Goal: Information Seeking & Learning: Find specific fact

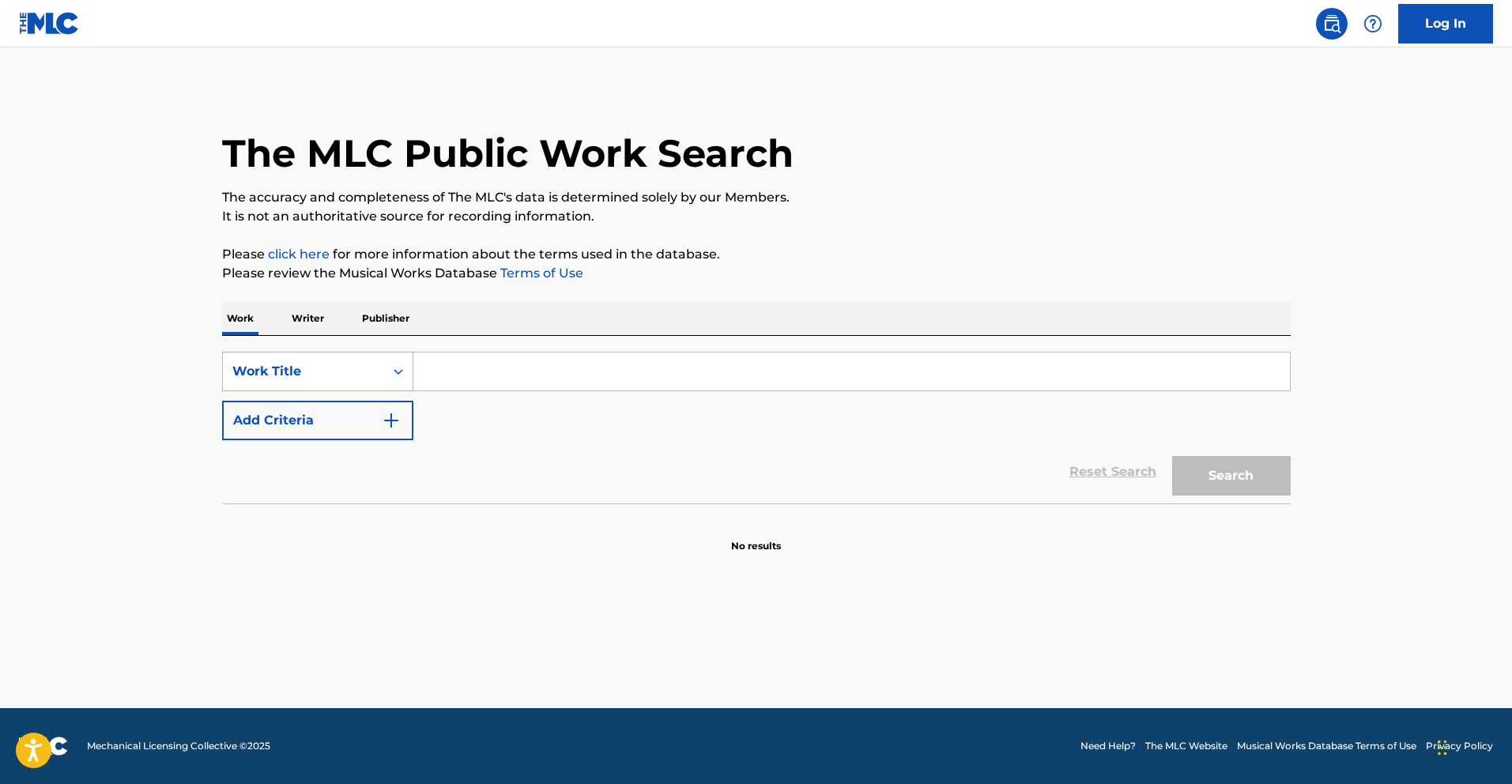
click at [362, 383] on div "Work Title" at bounding box center [303, 371] width 161 height 30
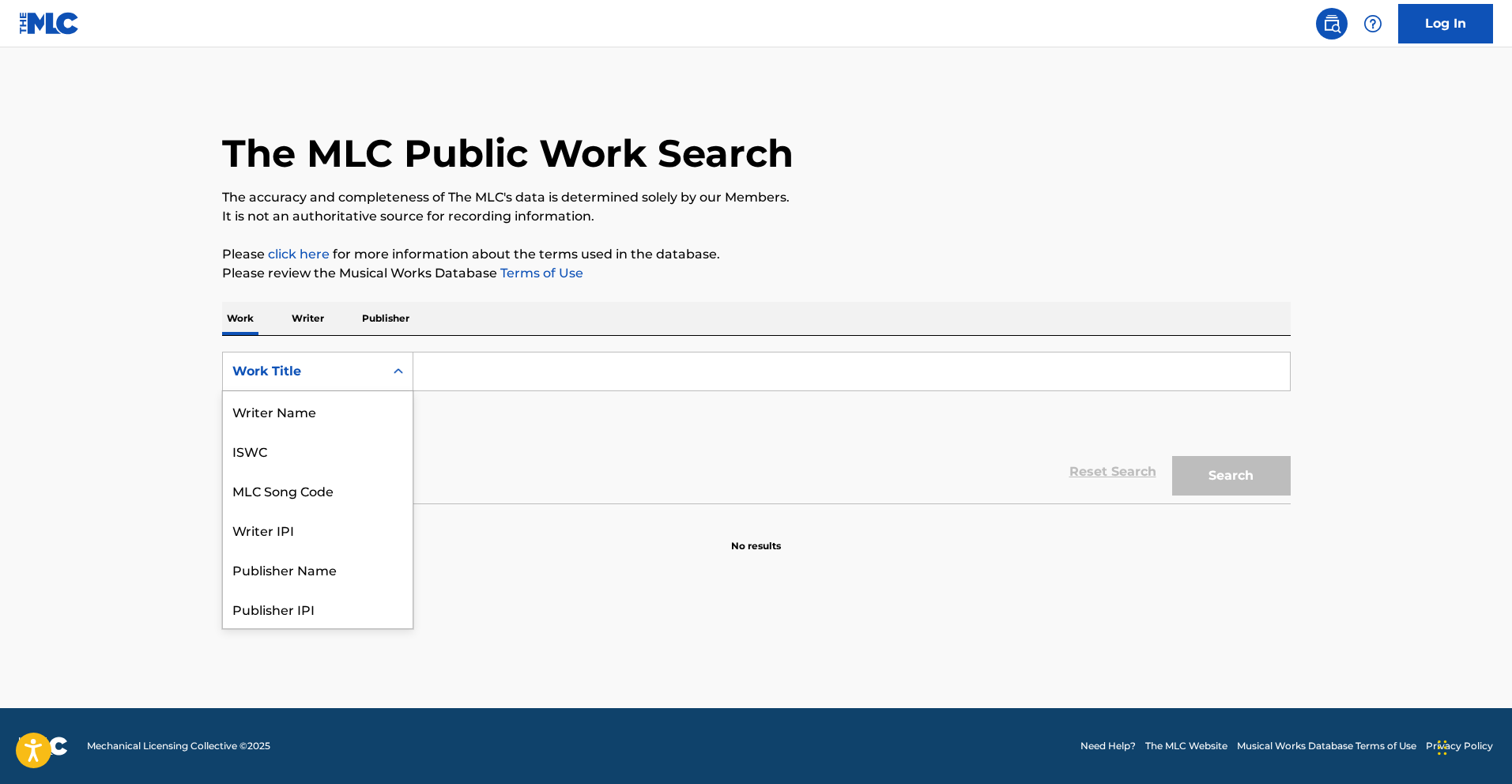
scroll to position [79, 0]
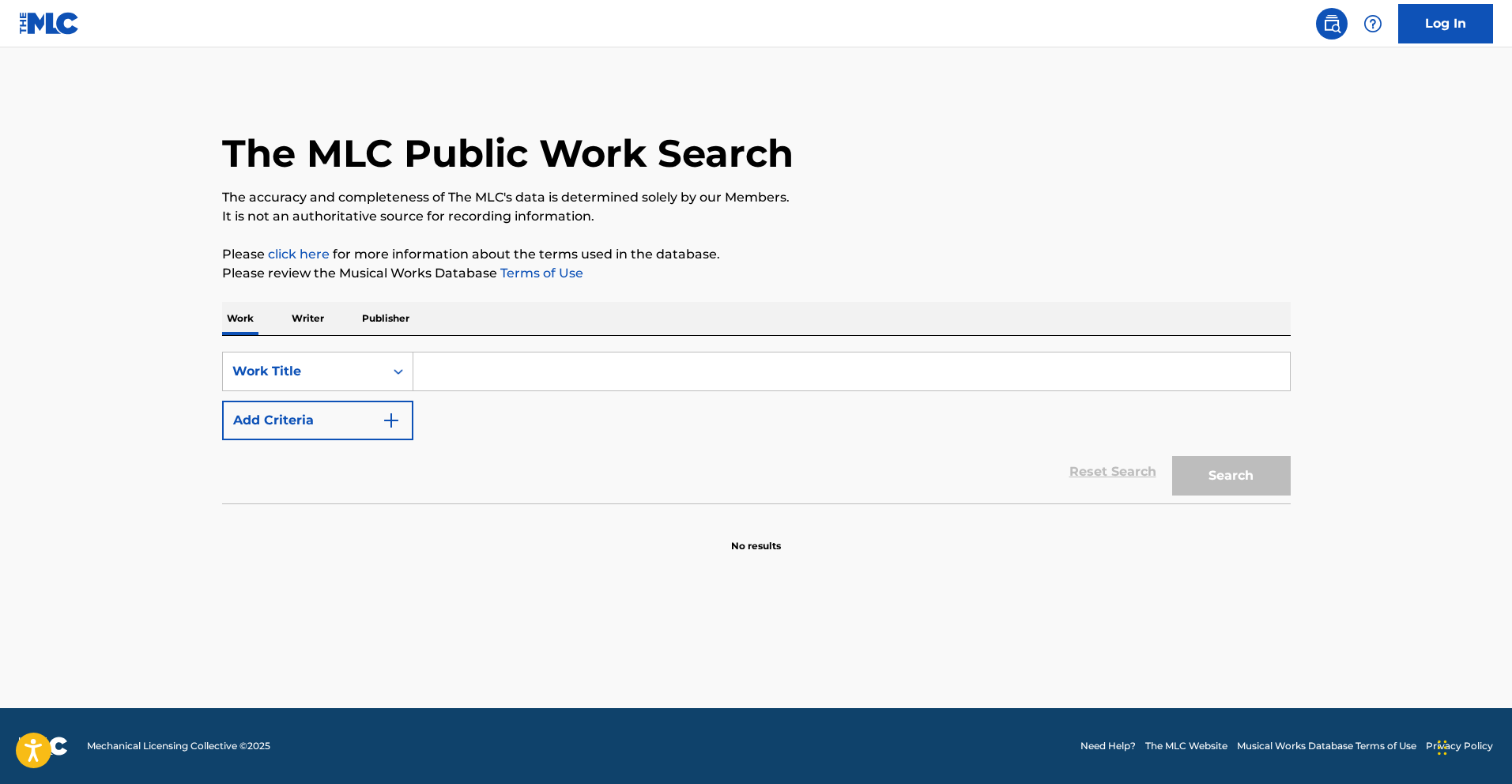
click at [469, 377] on input "Search Form" at bounding box center [852, 371] width 877 height 38
click at [386, 325] on p "Publisher" at bounding box center [385, 318] width 57 height 34
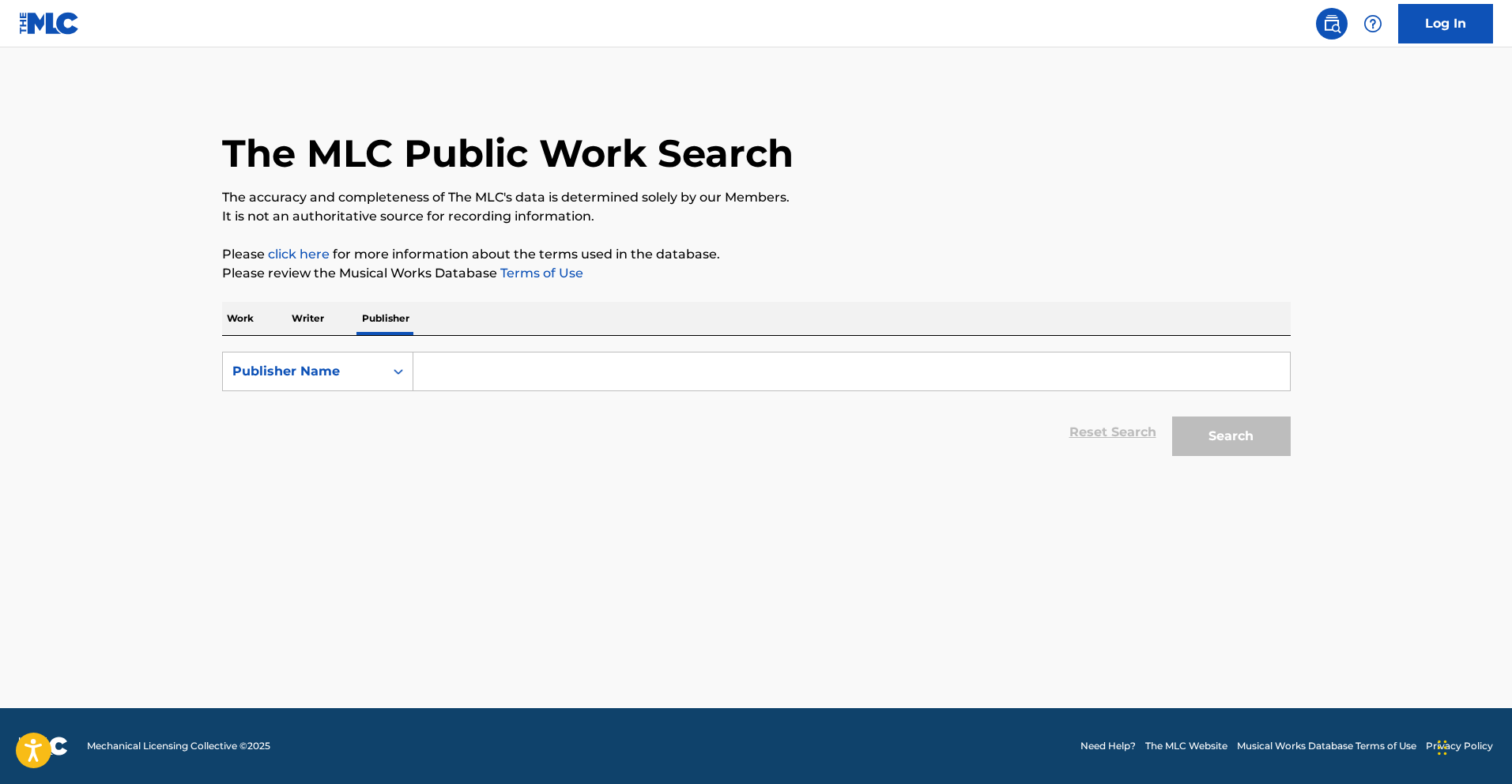
click at [428, 384] on input "Search Form" at bounding box center [852, 371] width 877 height 38
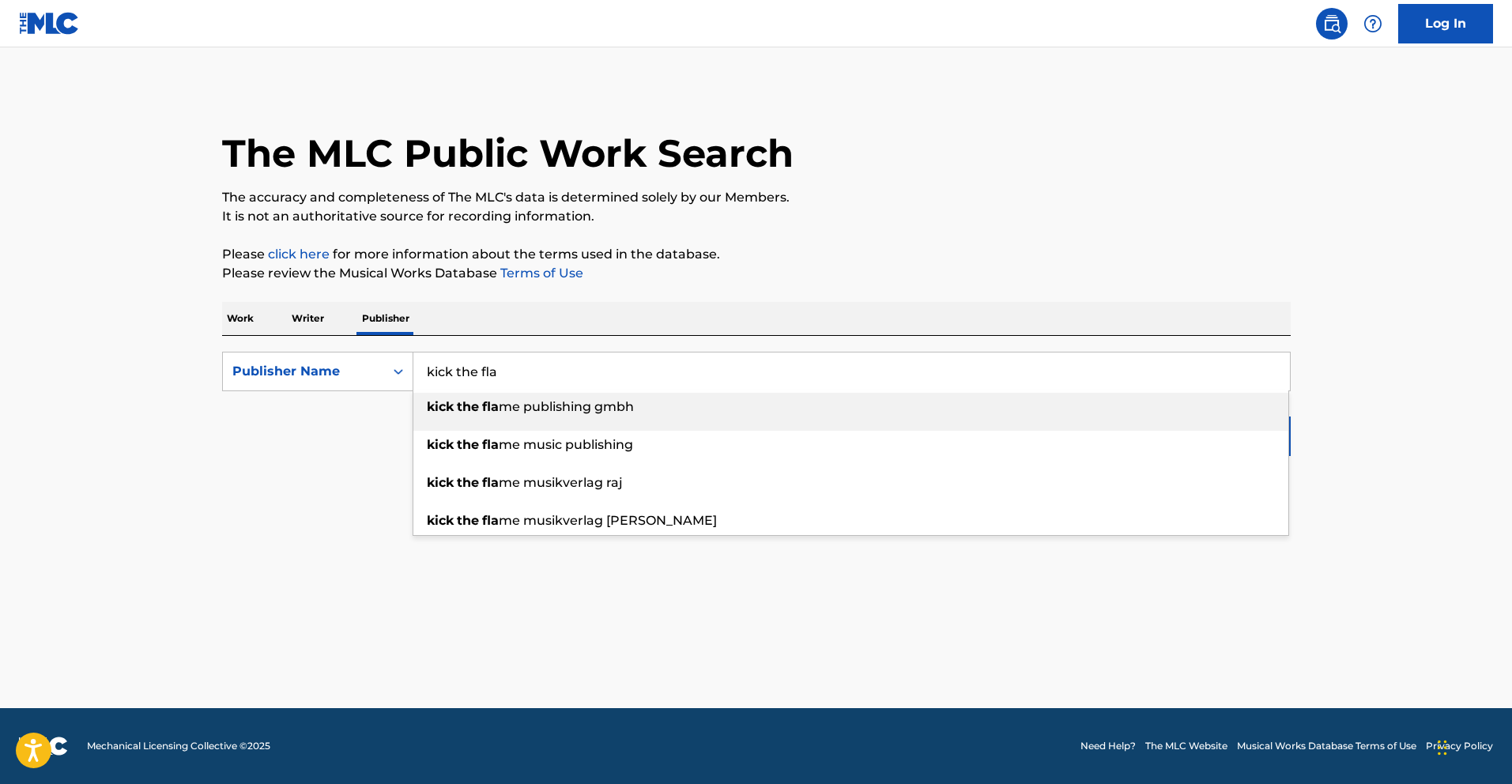
click at [515, 414] on div "kick the fla me publishing gmbh" at bounding box center [851, 407] width 875 height 28
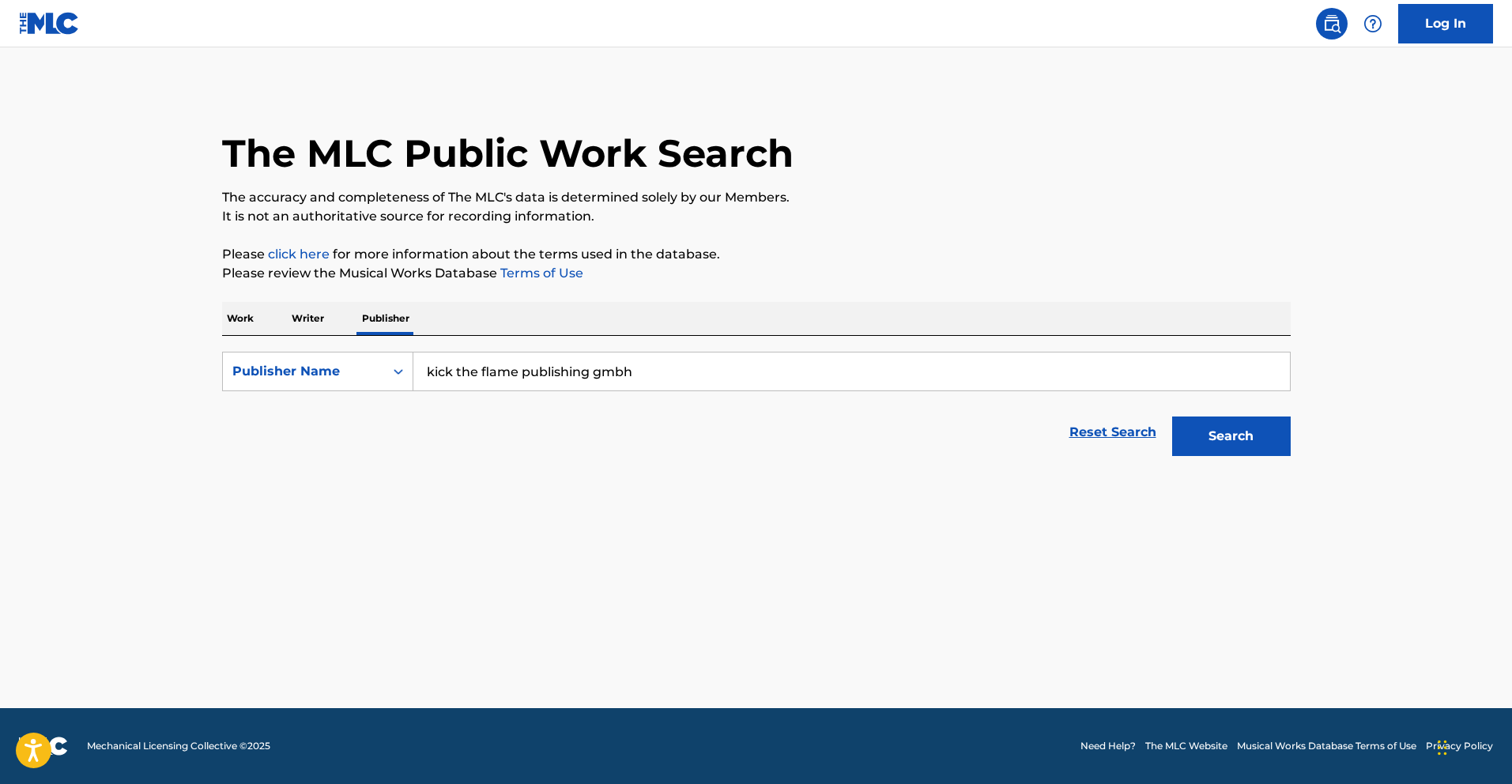
click at [1238, 440] on button "Search" at bounding box center [1231, 436] width 118 height 40
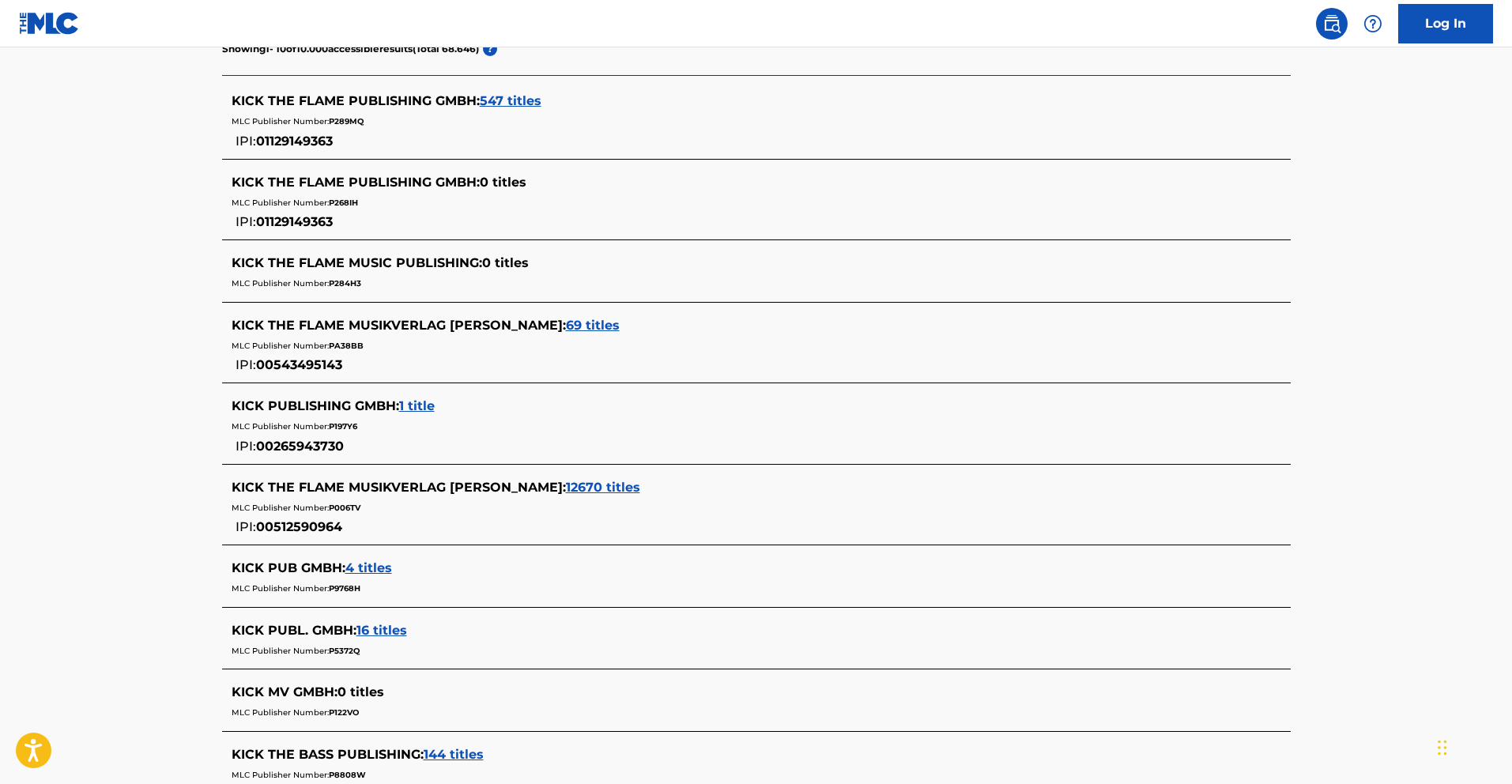
scroll to position [668, 0]
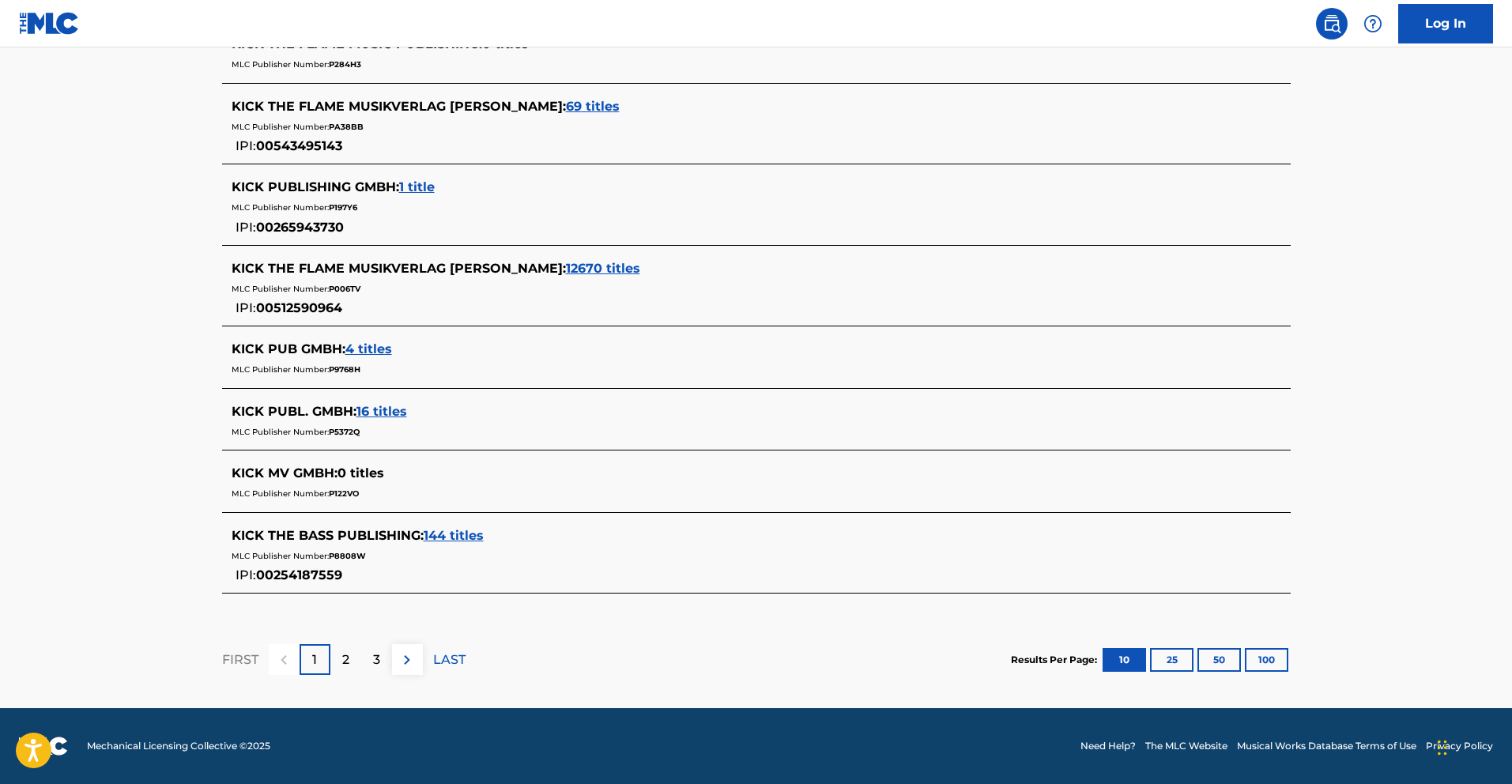
click at [1179, 662] on button "25" at bounding box center [1171, 660] width 43 height 24
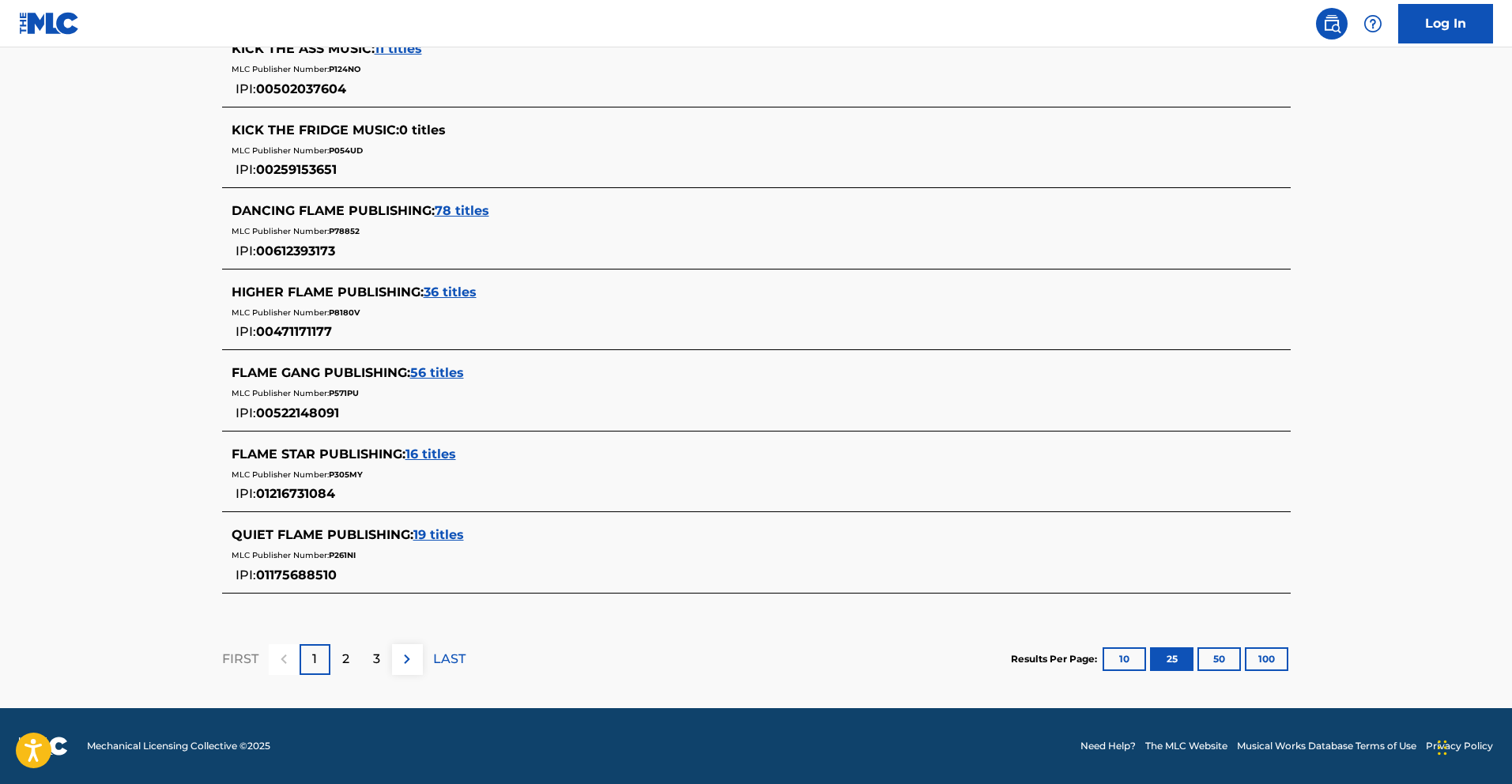
scroll to position [0, 0]
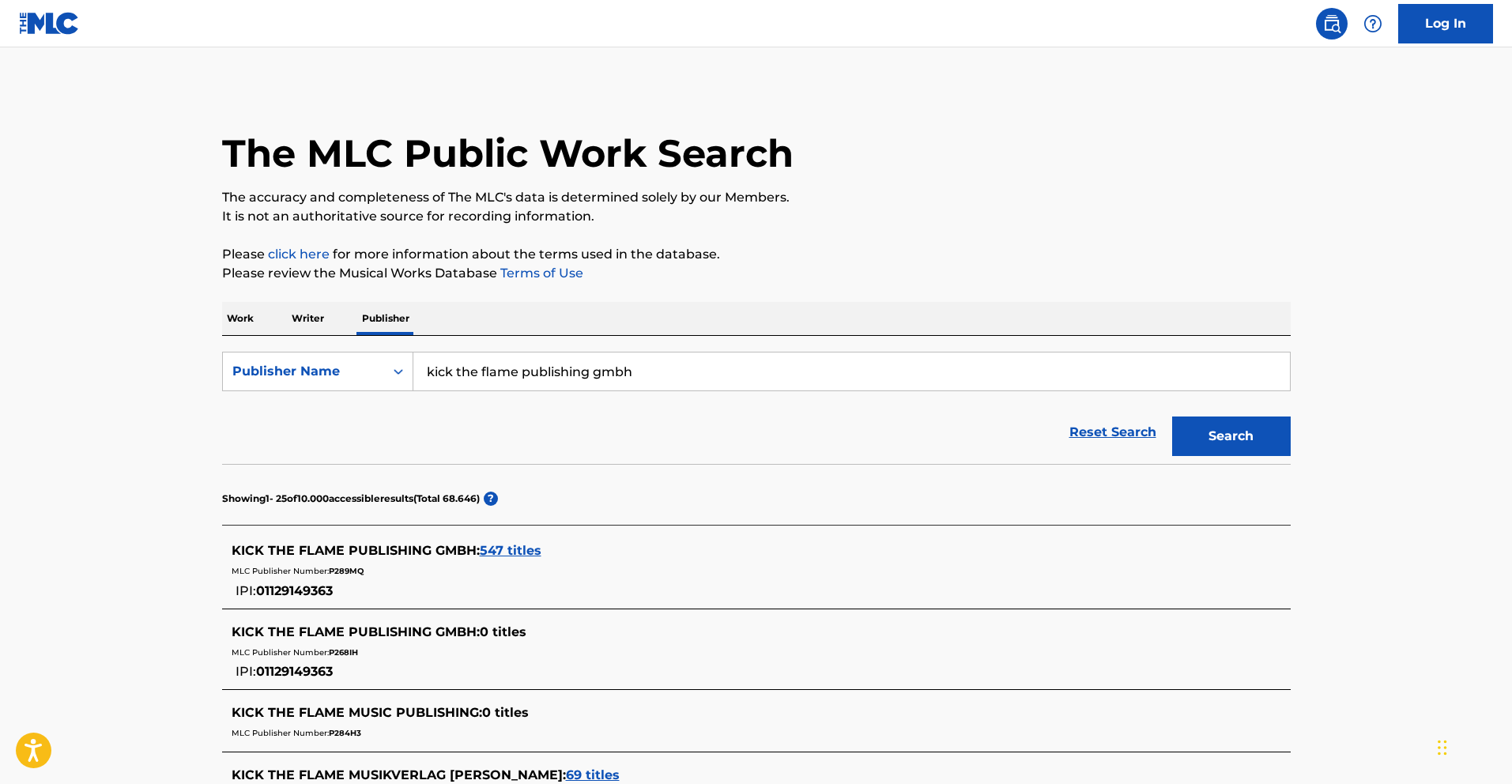
click at [551, 372] on input "kick the flame publishing gmbh" at bounding box center [852, 371] width 877 height 38
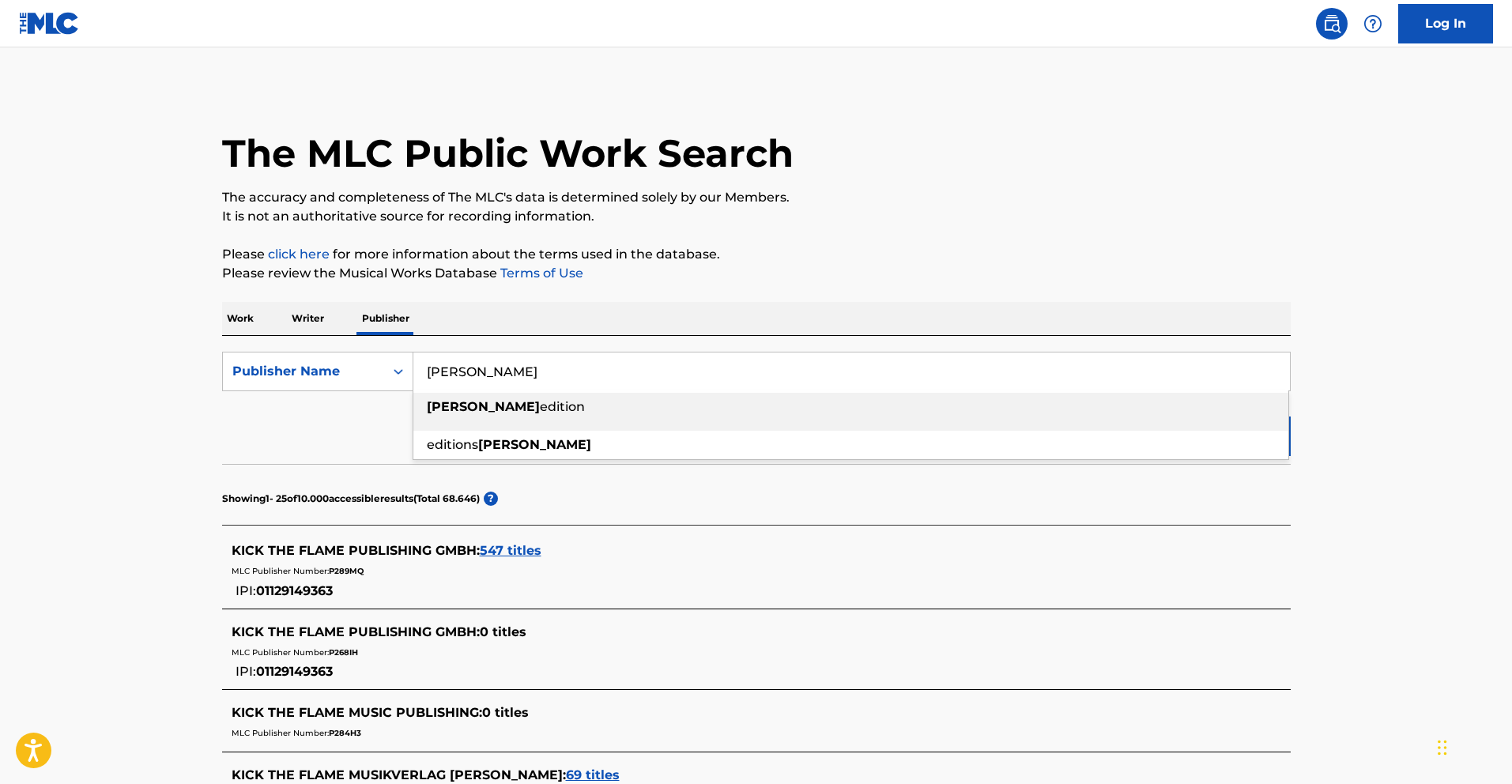
click at [565, 406] on div "[PERSON_NAME] edition" at bounding box center [851, 407] width 875 height 28
type input "[PERSON_NAME] edition"
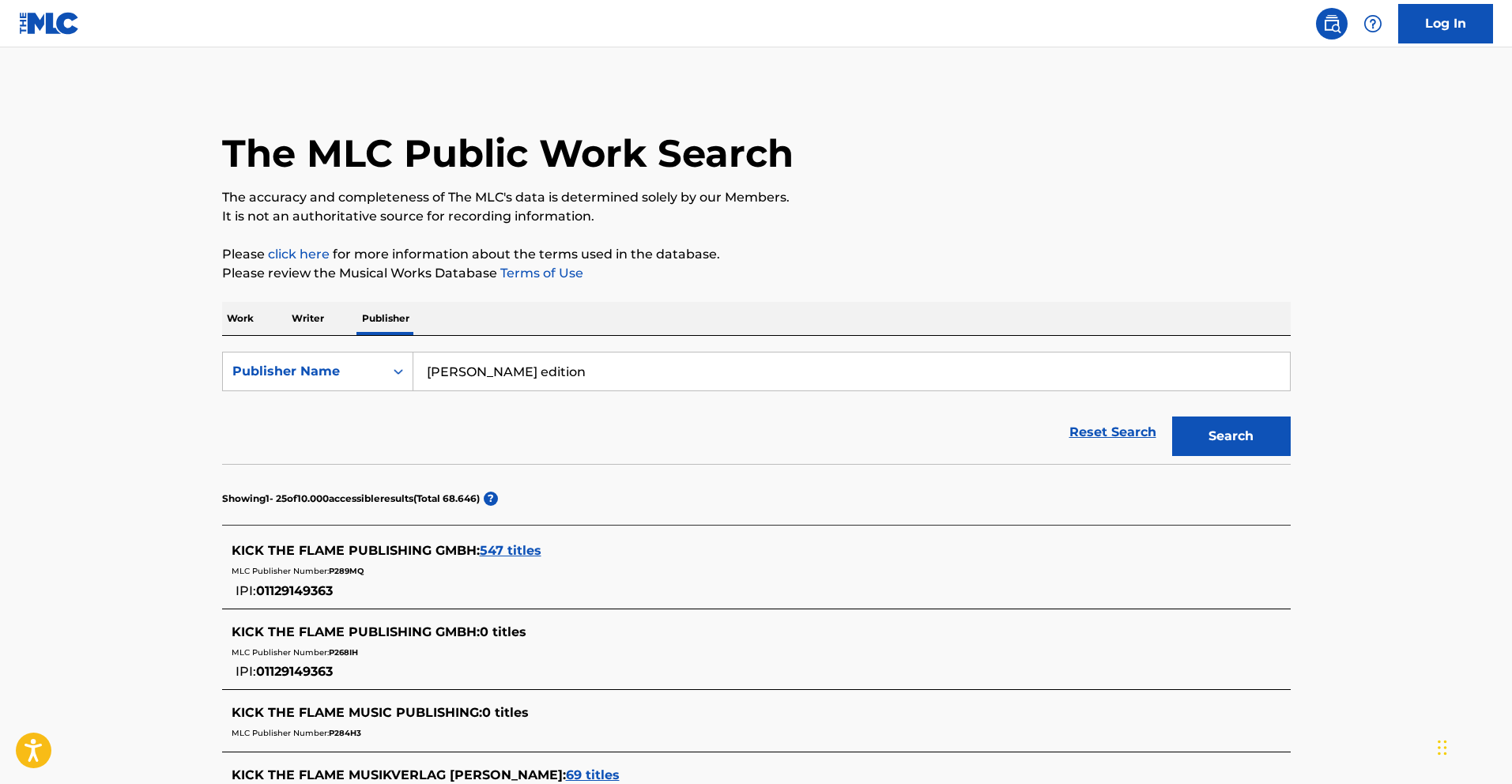
click at [1219, 443] on button "Search" at bounding box center [1231, 436] width 118 height 40
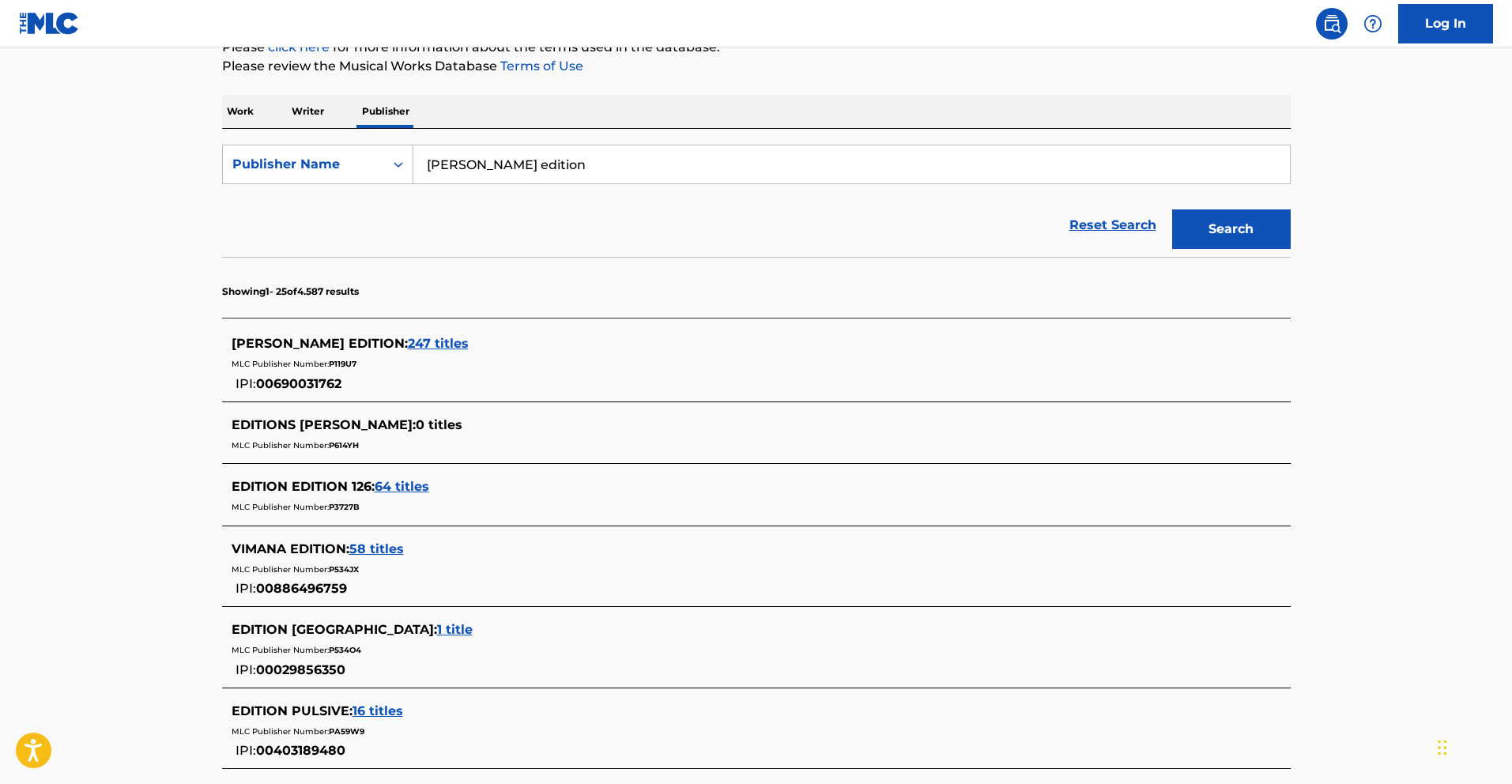
scroll to position [217, 0]
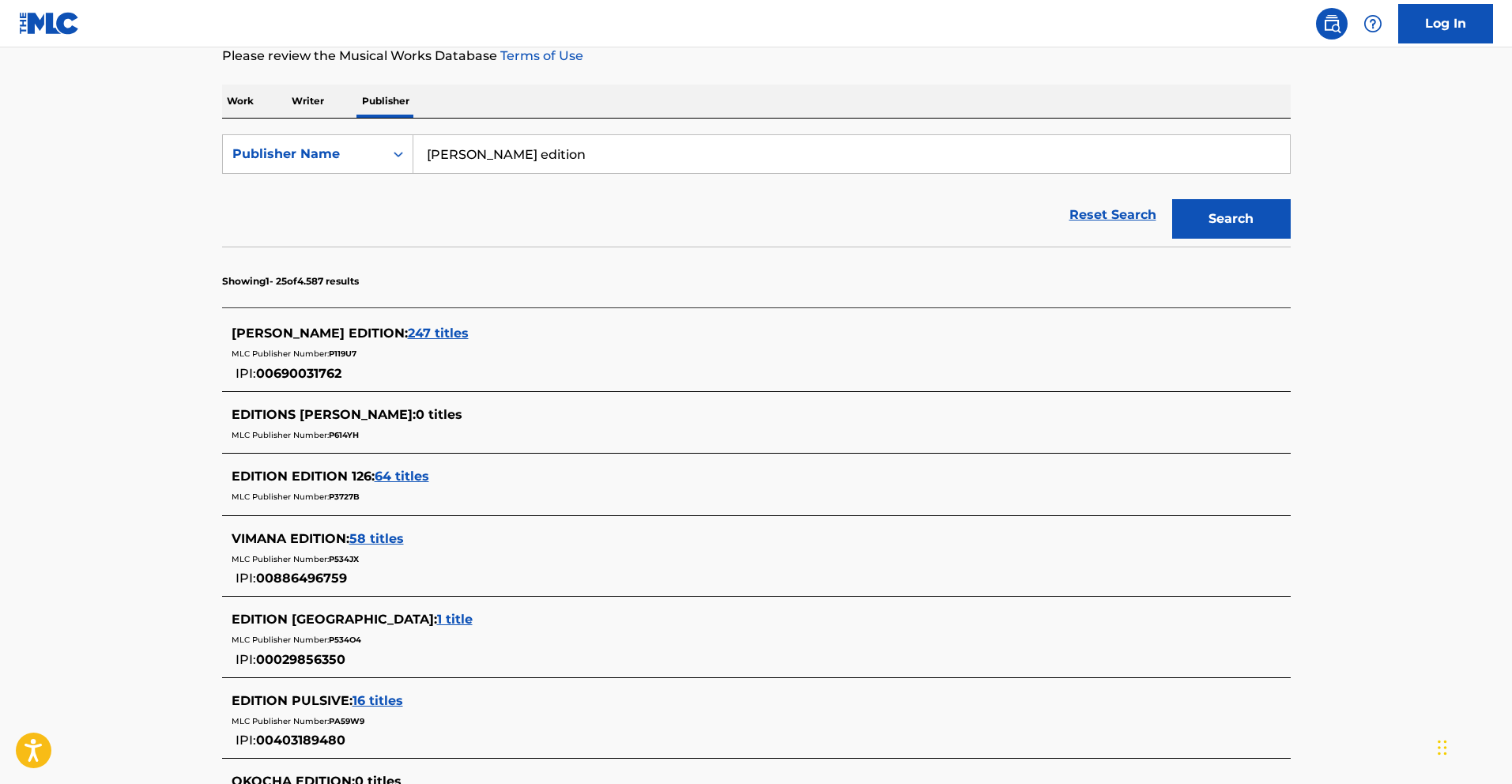
click at [408, 325] on span "247 titles" at bounding box center [438, 332] width 61 height 15
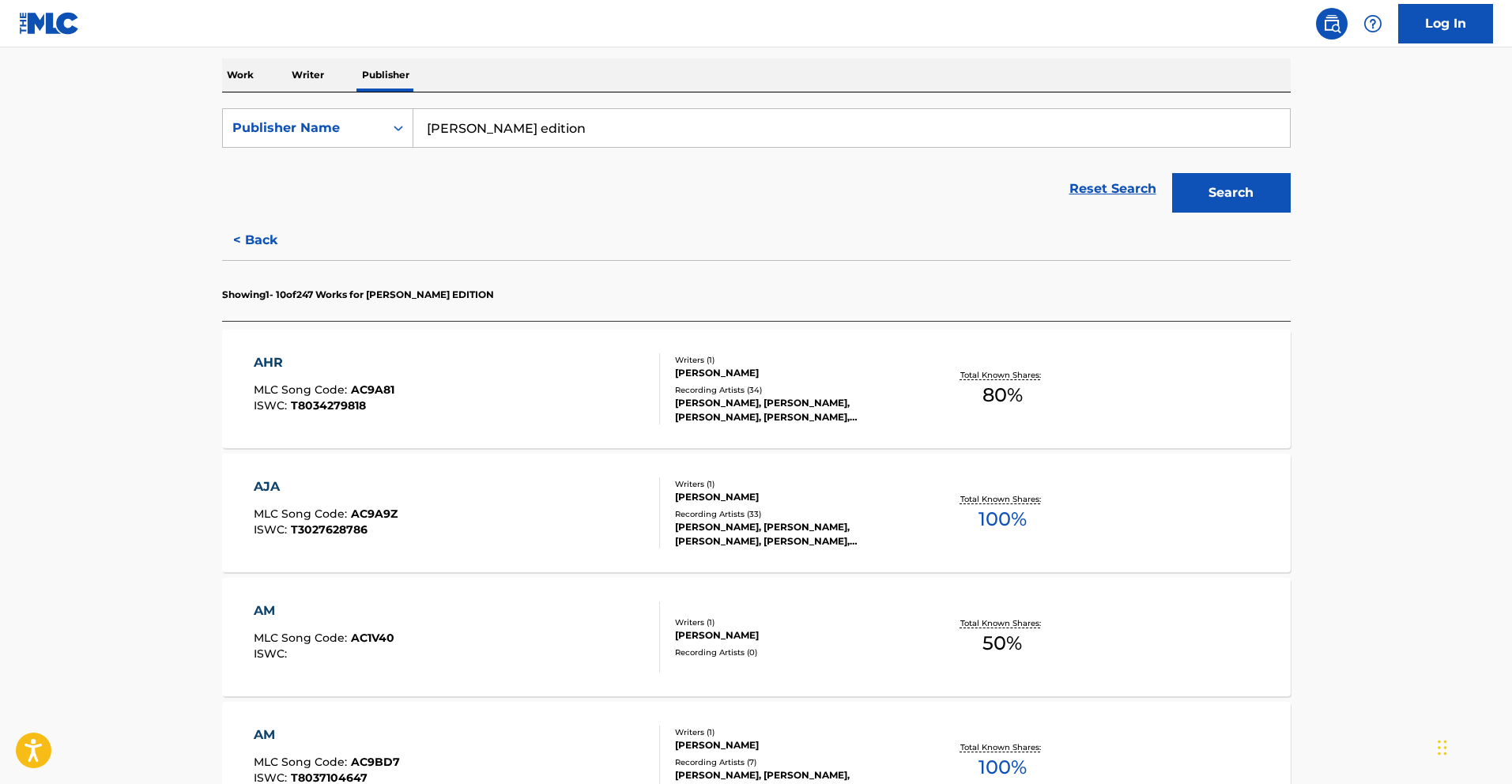
scroll to position [310, 0]
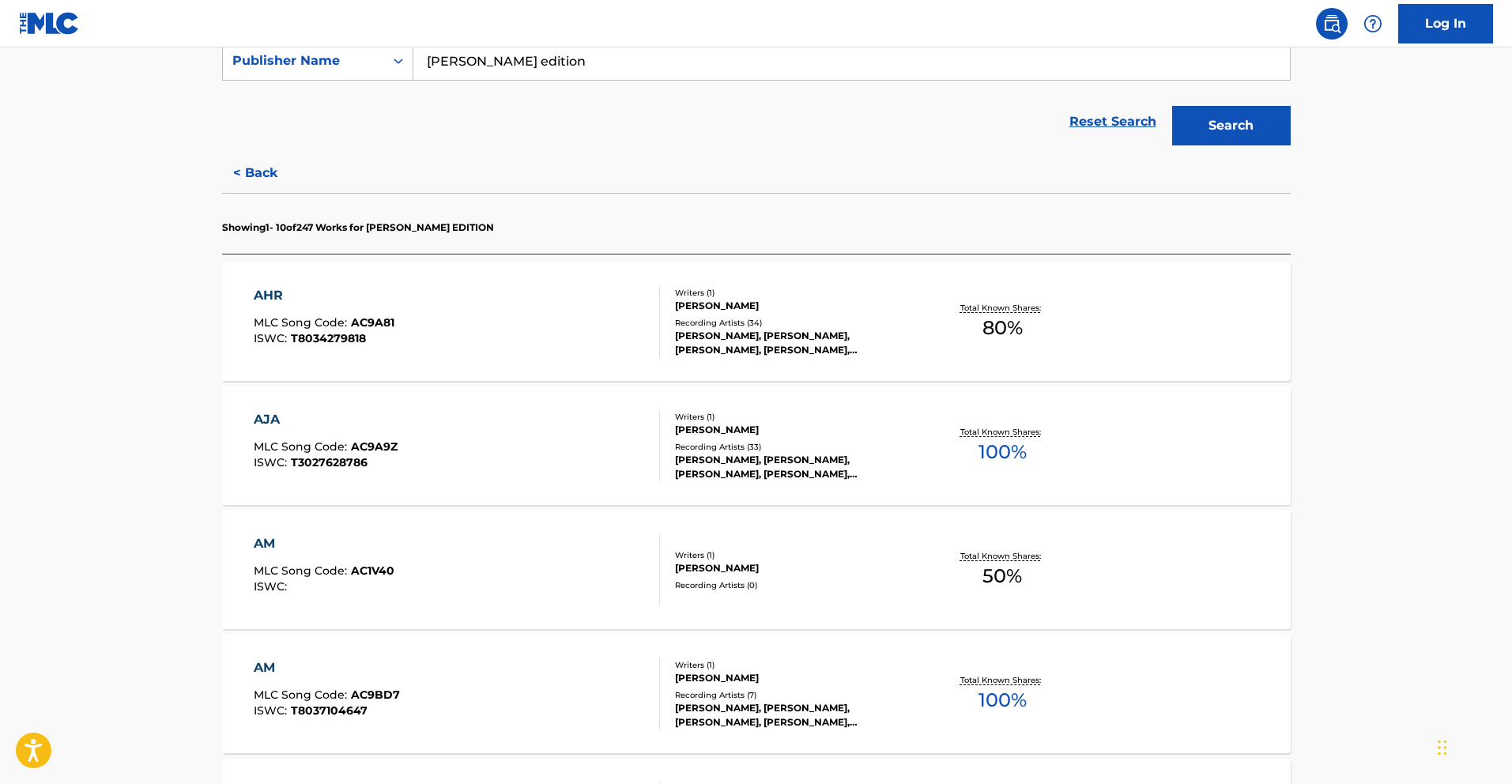
click at [585, 312] on div "AHR MLC Song Code : AC9A81 ISWC : T8034279818" at bounding box center [457, 321] width 407 height 71
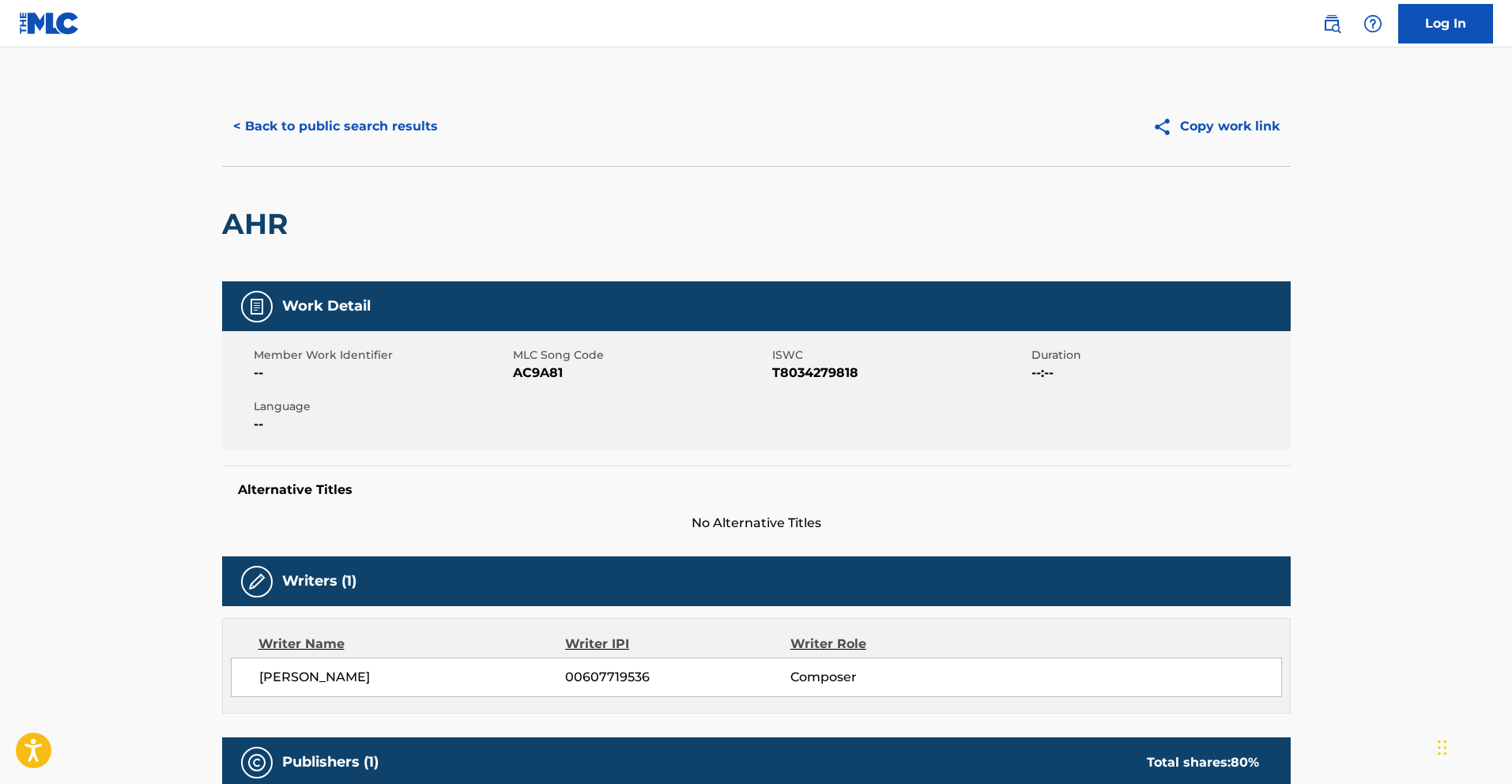
scroll to position [416, 0]
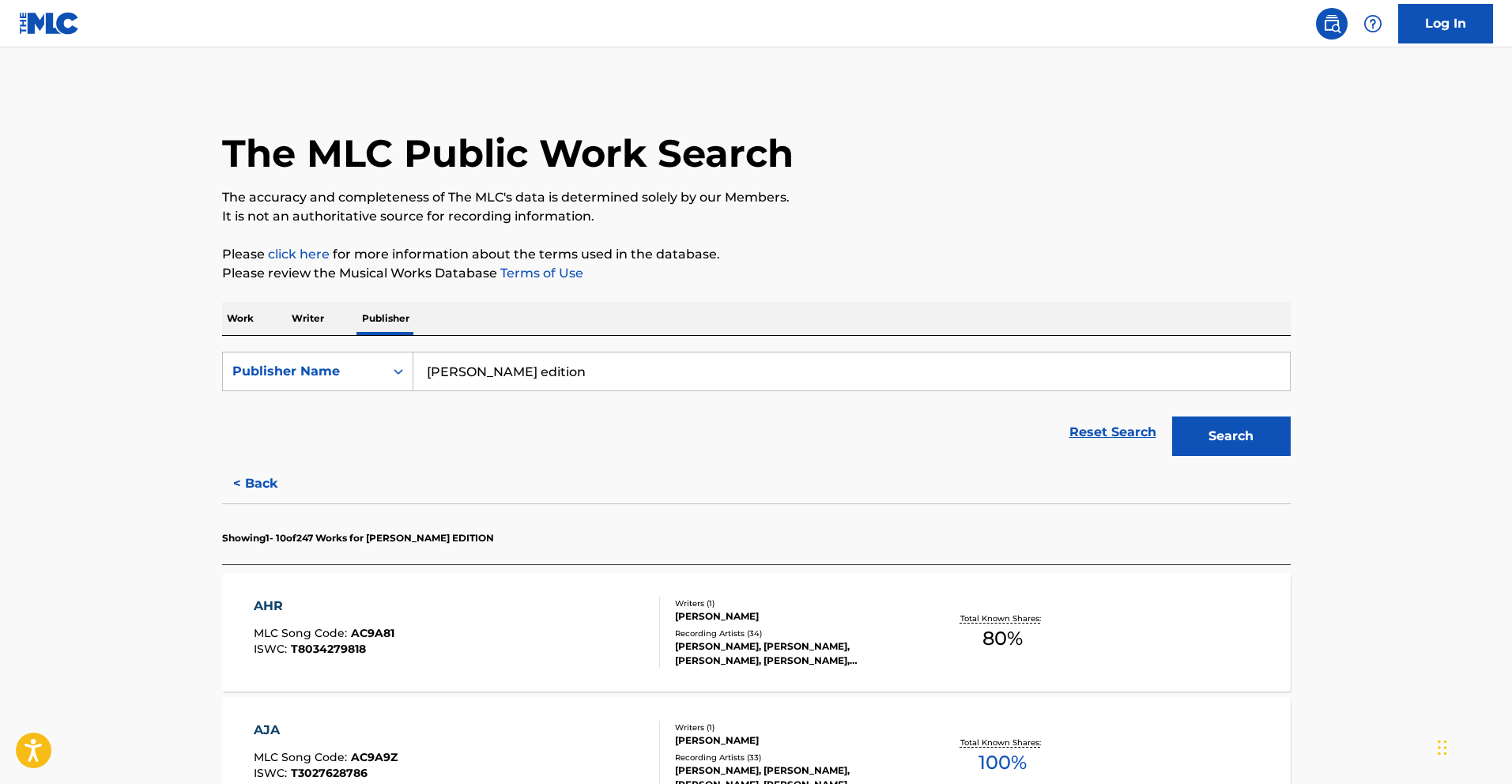
scroll to position [354, 0]
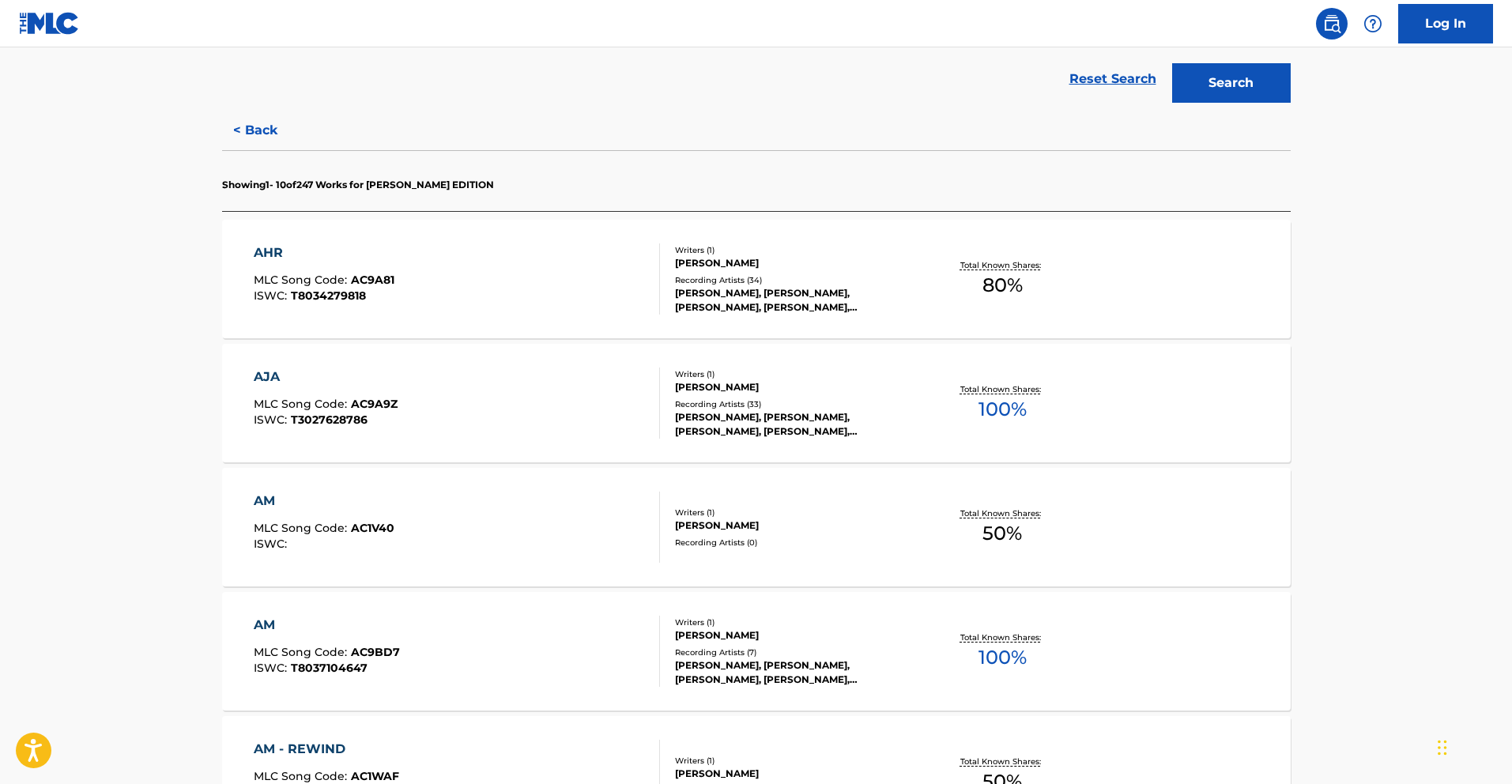
click at [468, 419] on div "AJA MLC Song Code : AC9A9Z ISWC : T3027628786" at bounding box center [457, 403] width 407 height 71
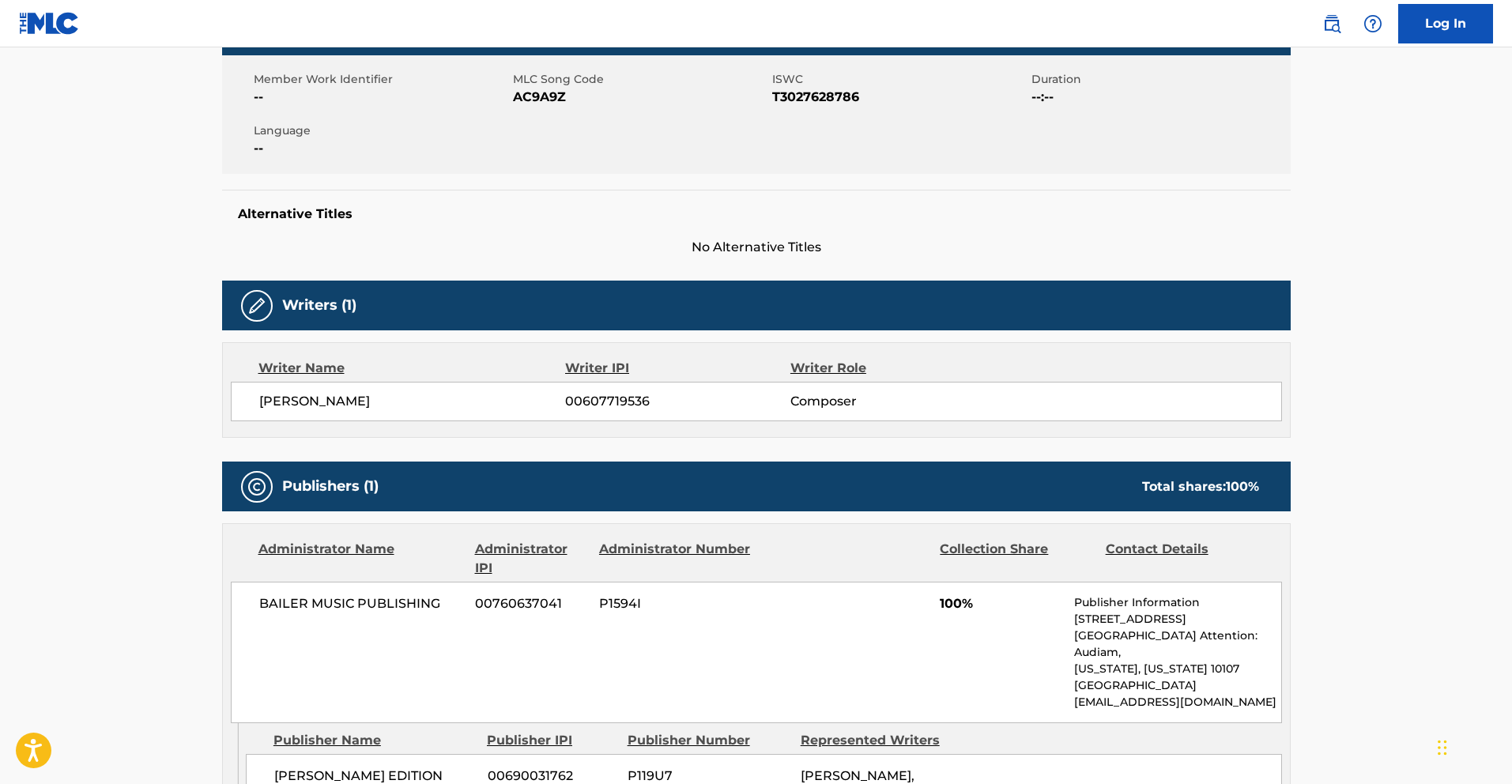
scroll to position [357, 0]
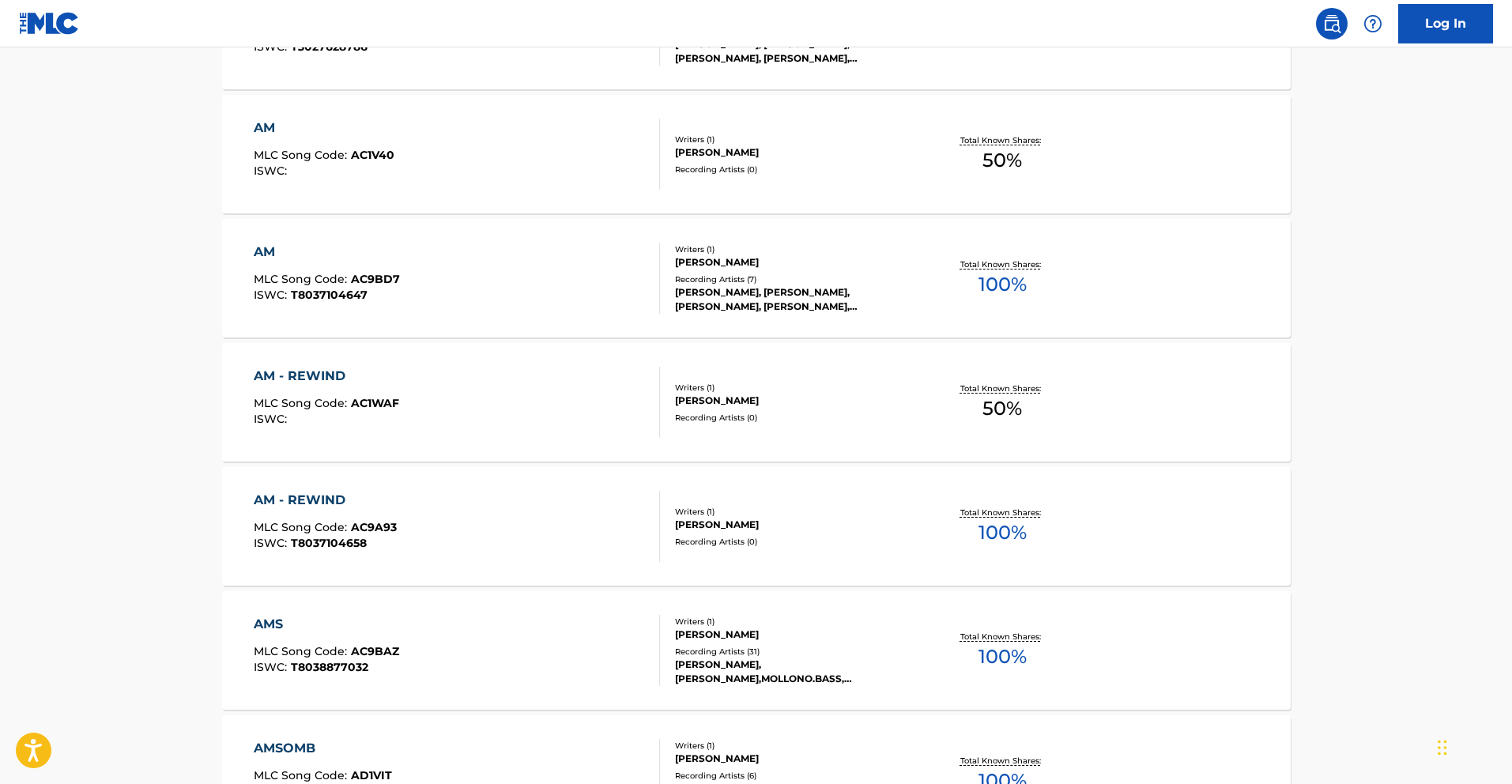
scroll to position [970, 0]
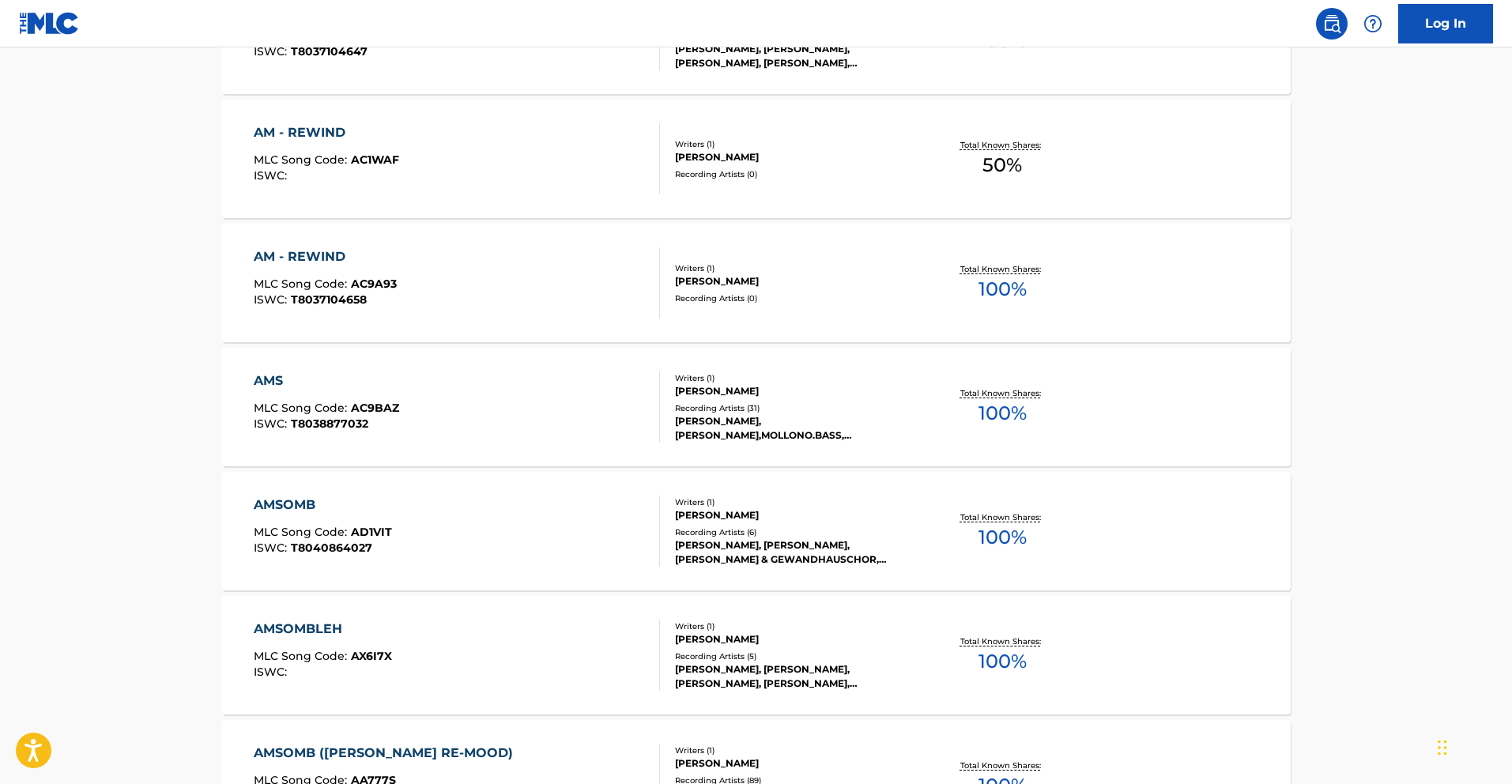
click at [548, 536] on div "AMSOMB MLC Song Code : AD1VIT ISWC : T8040864027" at bounding box center [457, 531] width 407 height 71
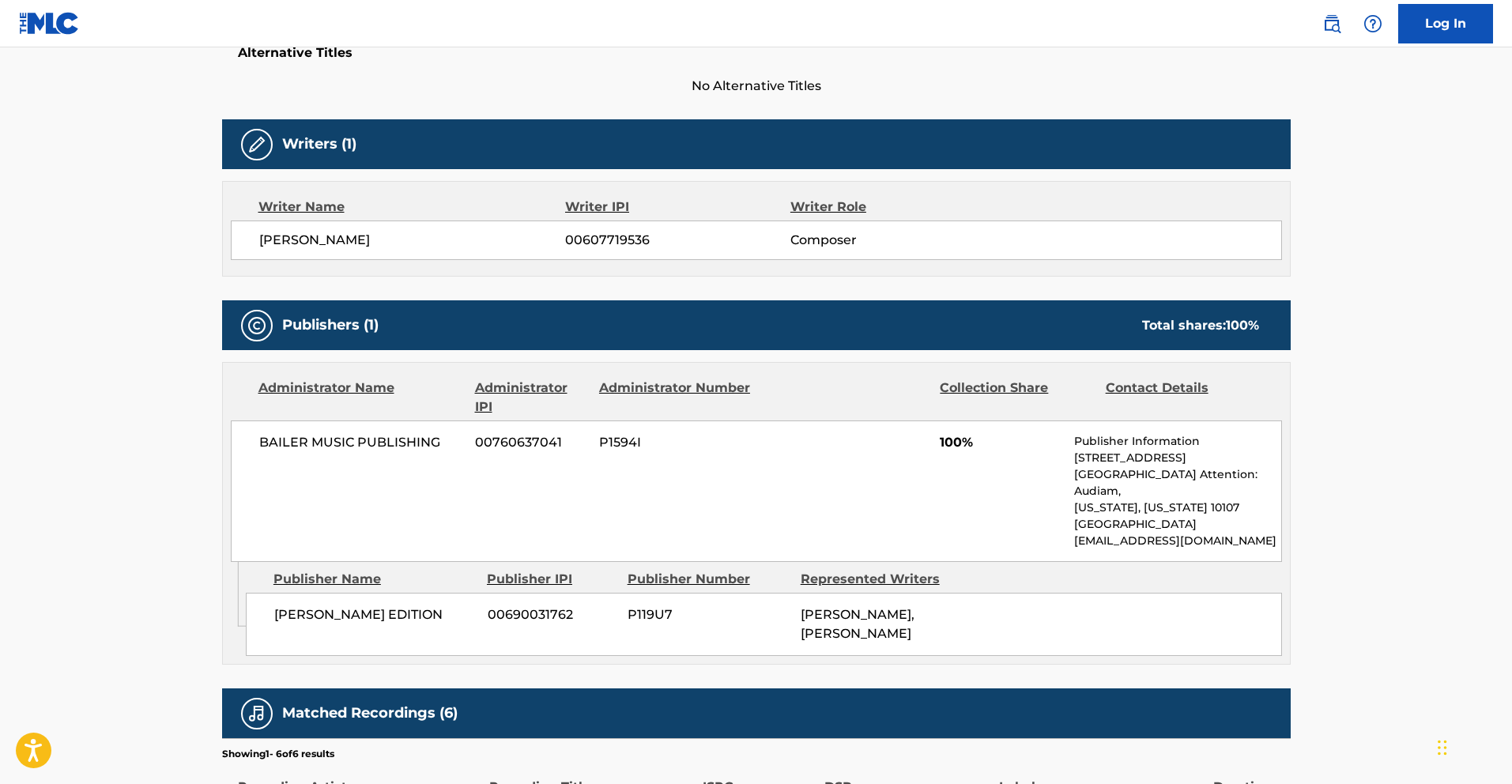
scroll to position [519, 0]
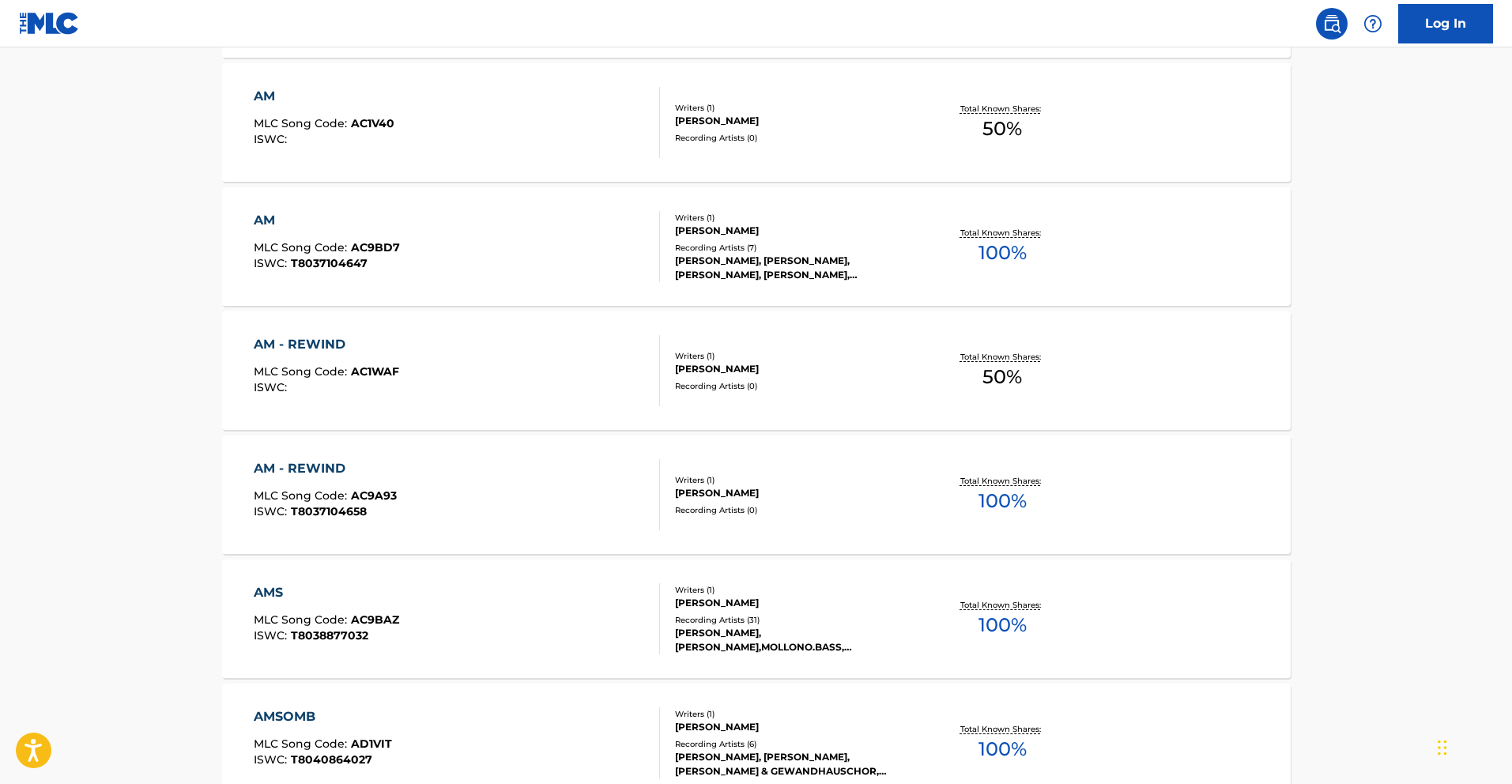
scroll to position [1214, 0]
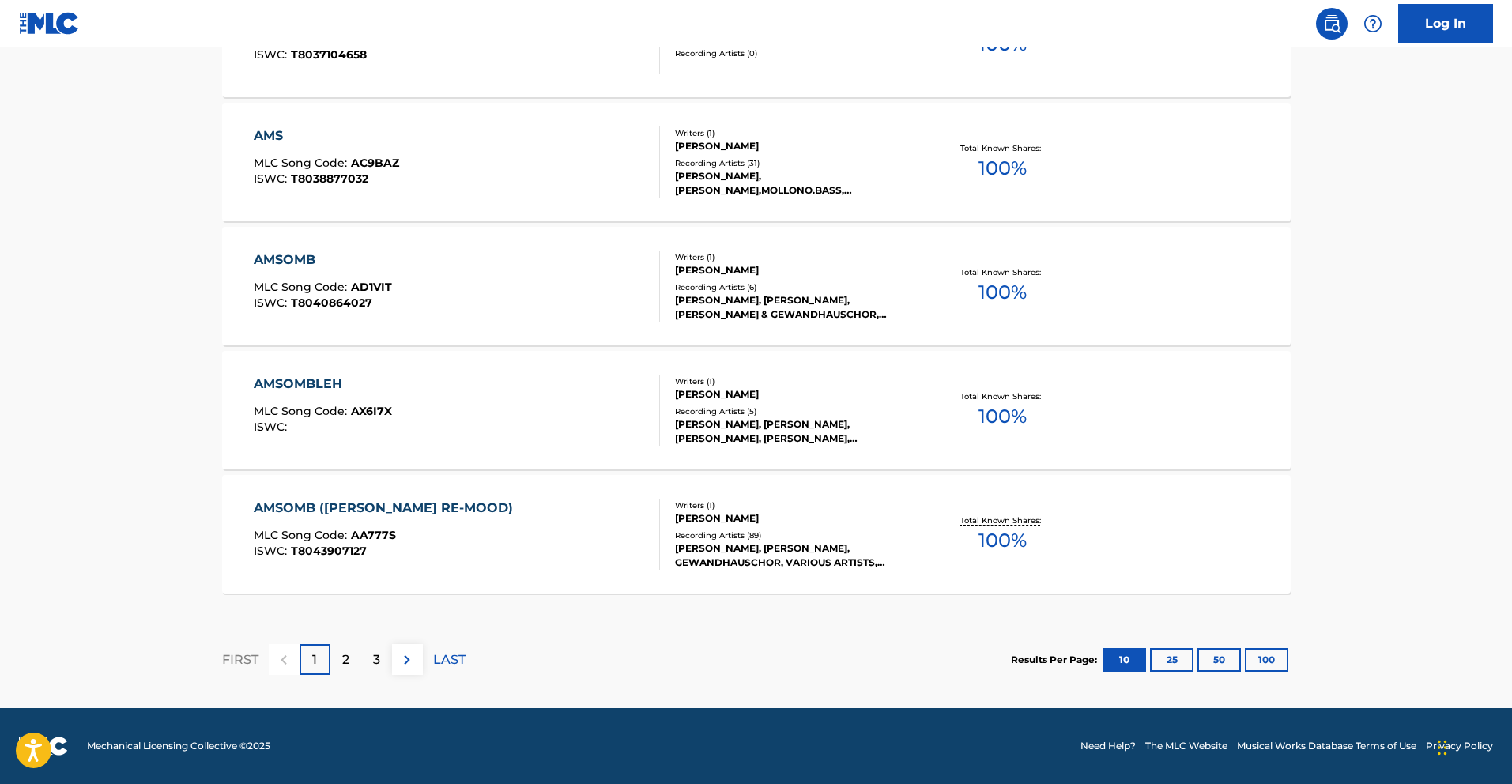
click at [551, 556] on div "AMSOMB ([PERSON_NAME] RE-MOOD) MLC Song Code : AA777S ISWC : T8043907127" at bounding box center [457, 534] width 407 height 71
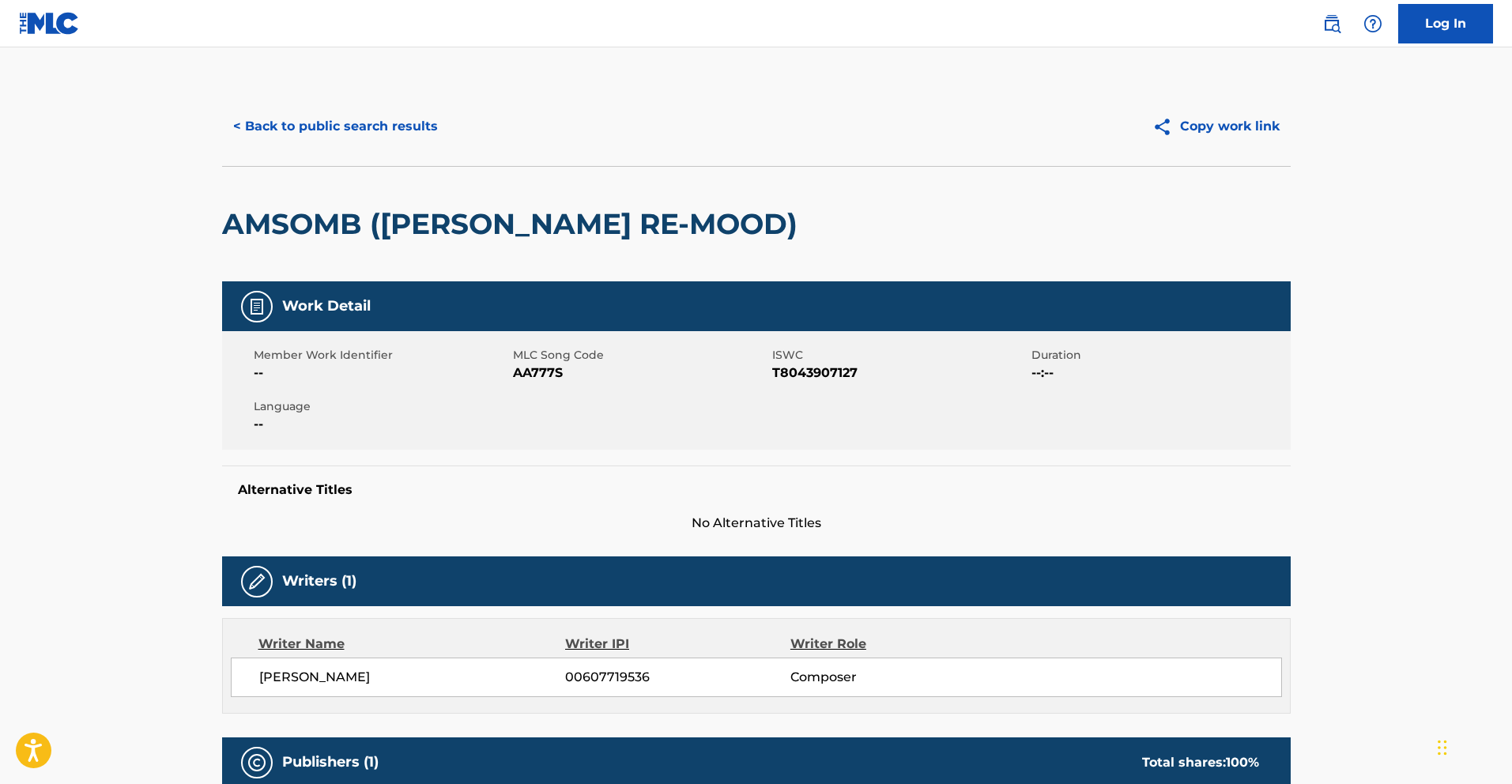
scroll to position [437, 0]
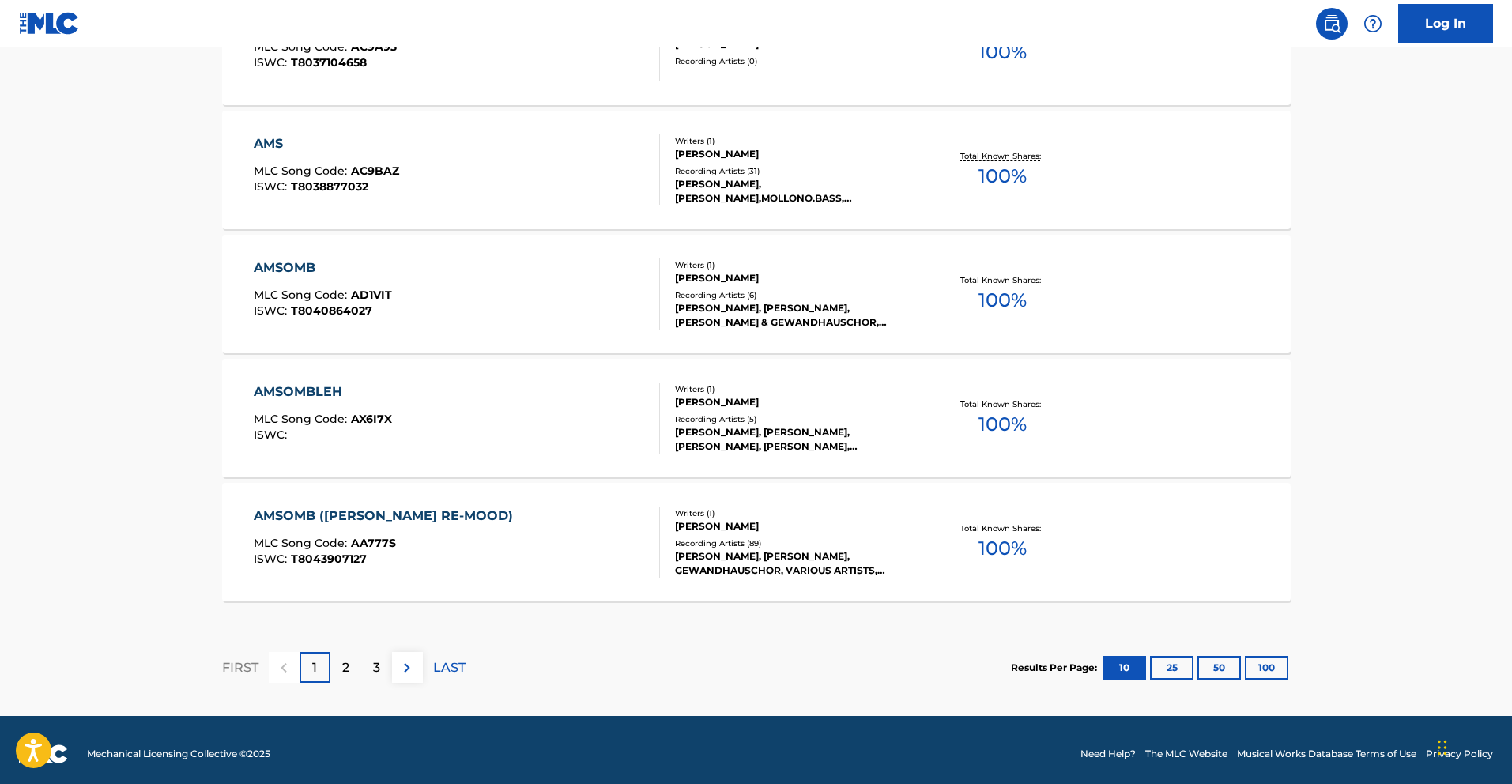
scroll to position [1214, 0]
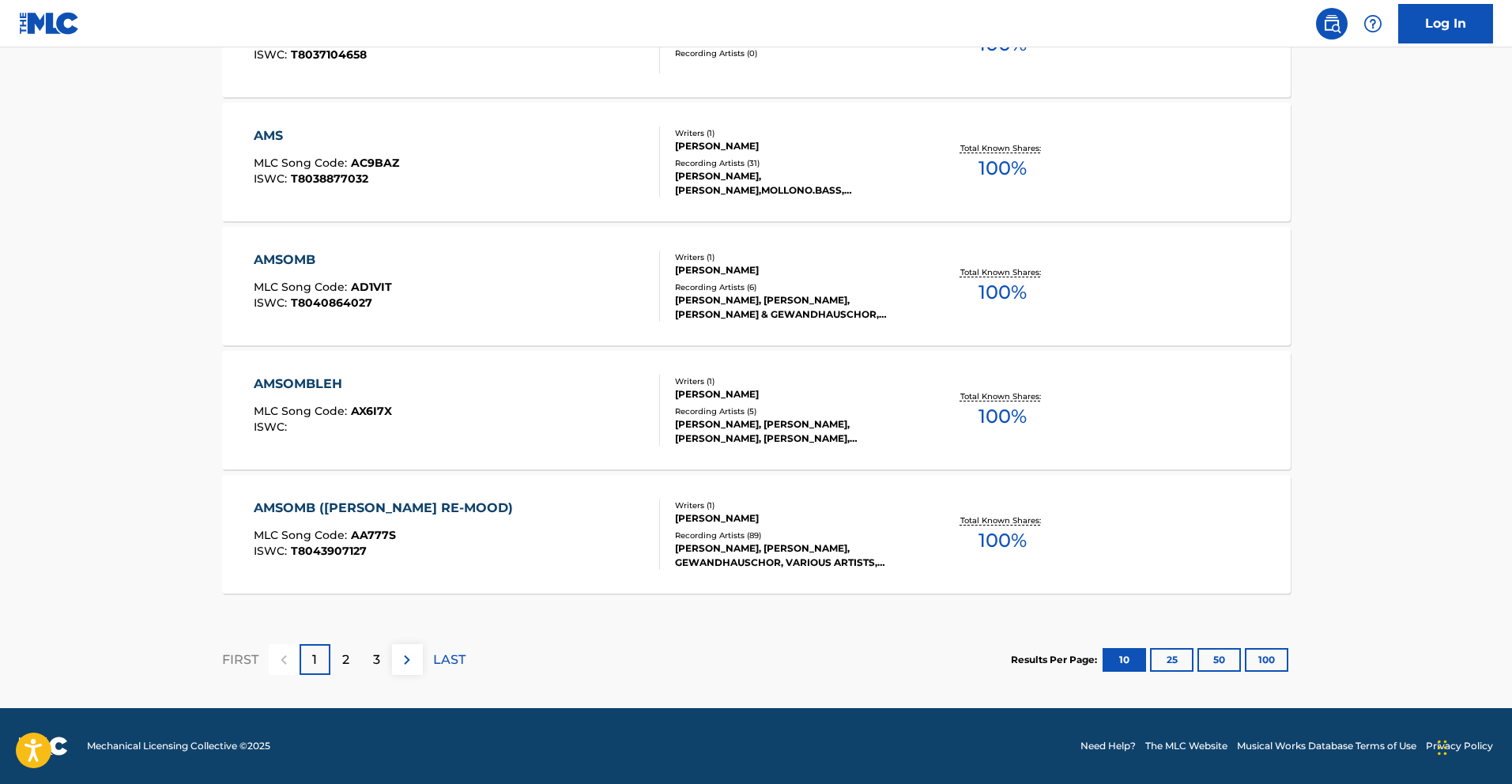
click at [1205, 666] on button "50" at bounding box center [1219, 660] width 43 height 24
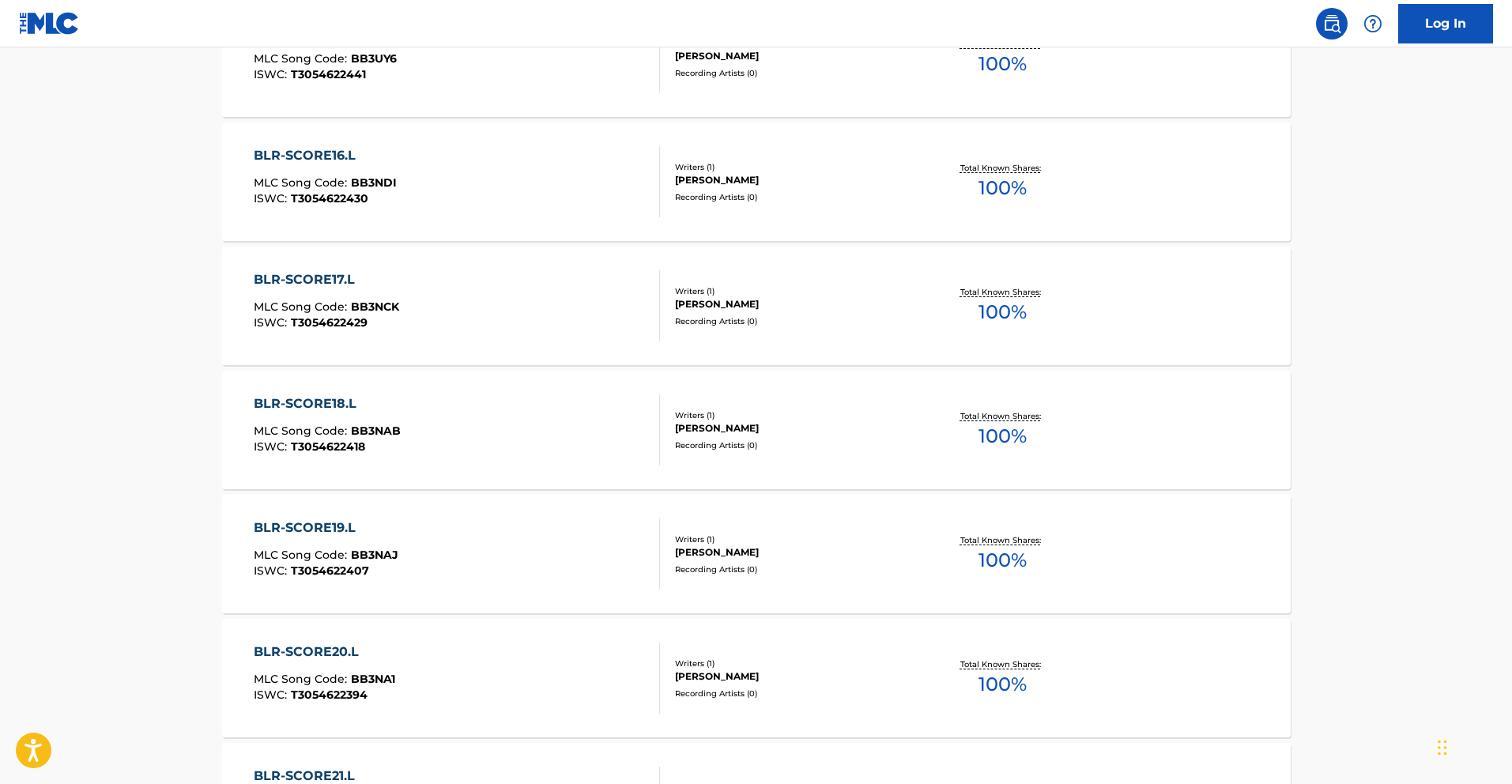
scroll to position [4378, 0]
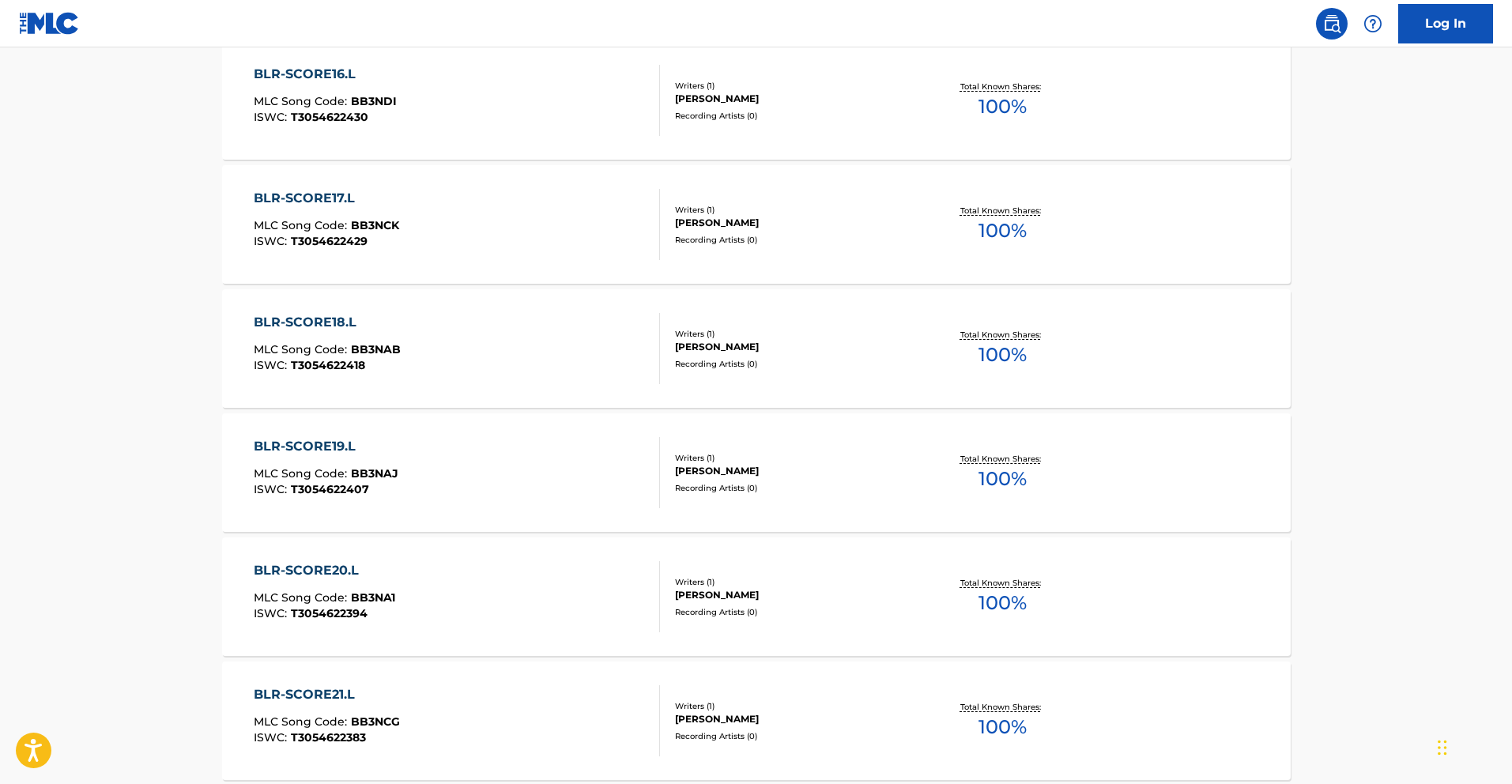
click at [559, 526] on div "BLR-SCORE19.L MLC Song Code : BB3NAJ ISWC : T3054622407 Writers ( 1 ) [PERSON_N…" at bounding box center [757, 473] width 1069 height 118
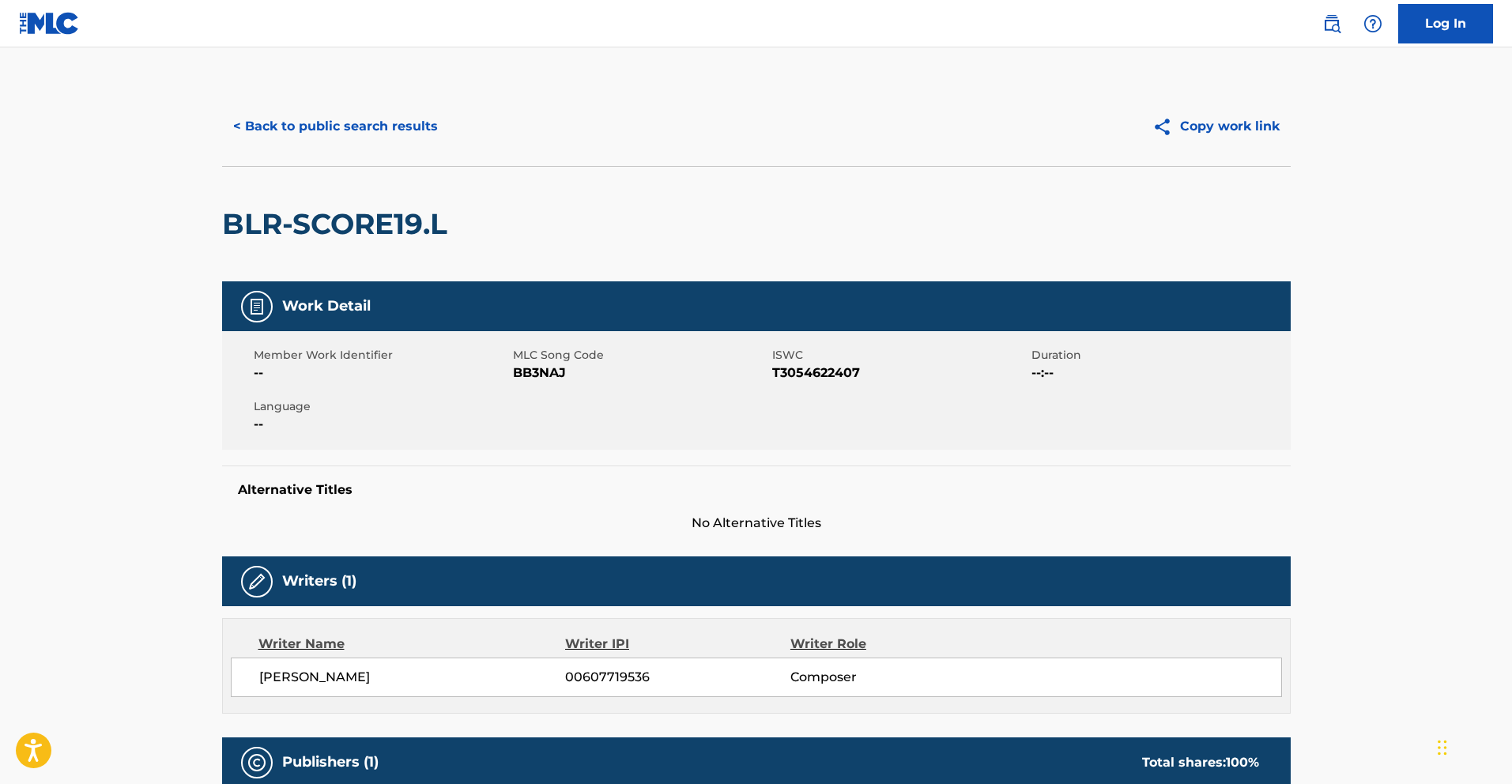
scroll to position [366, 0]
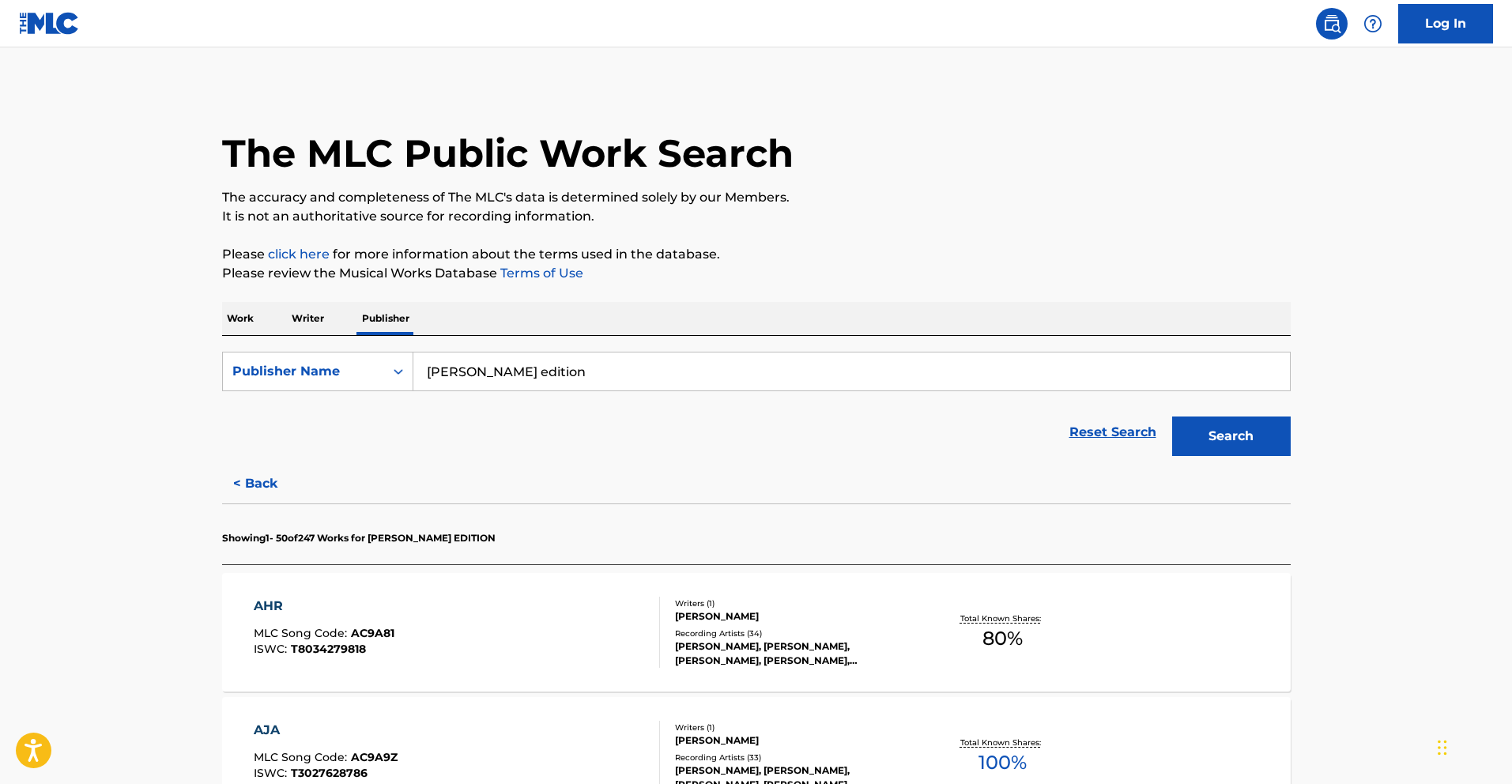
click at [448, 371] on input "[PERSON_NAME] edition" at bounding box center [852, 371] width 877 height 38
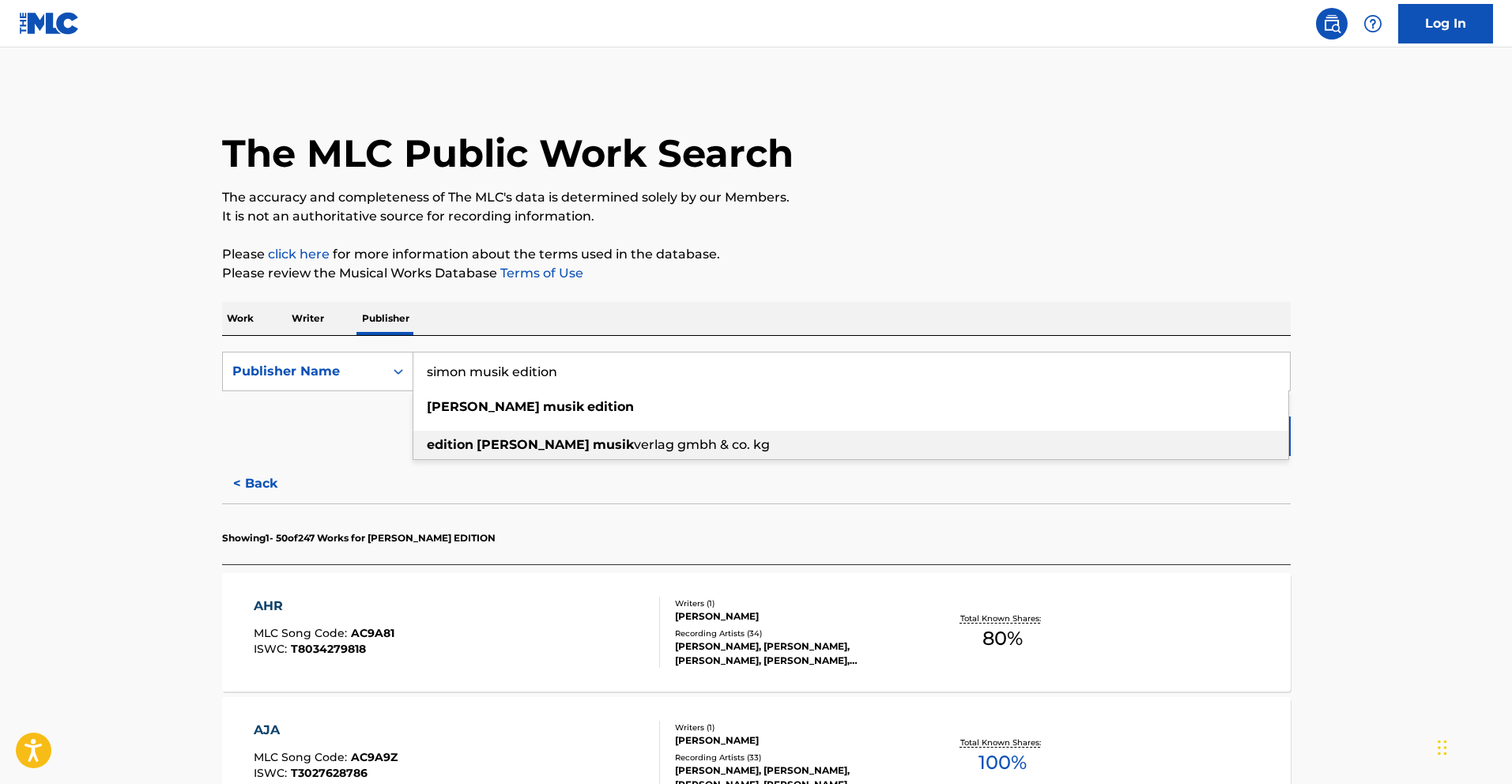
click at [634, 452] on span "verlag gmbh & co. kg" at bounding box center [702, 444] width 136 height 15
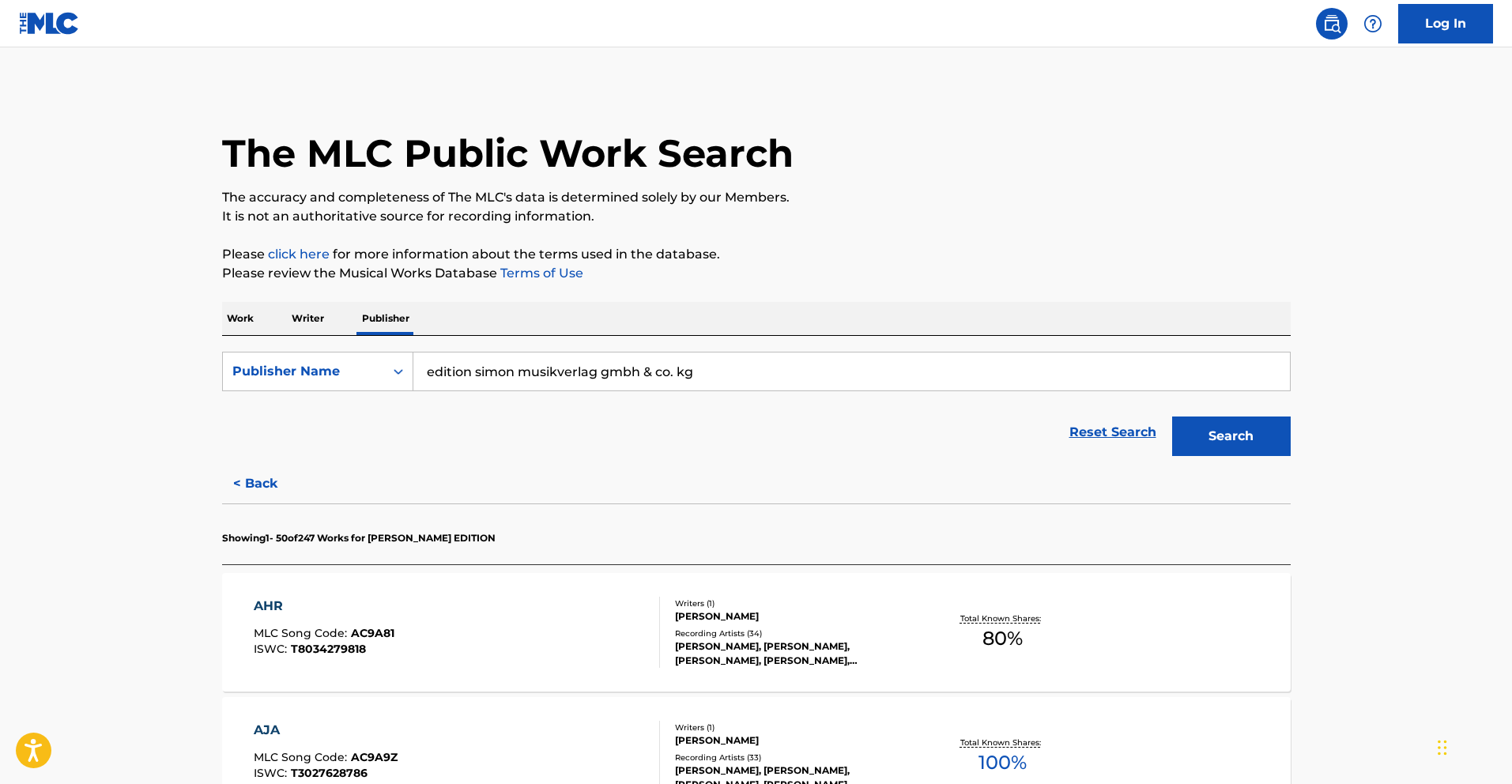
click at [1216, 439] on button "Search" at bounding box center [1231, 436] width 118 height 40
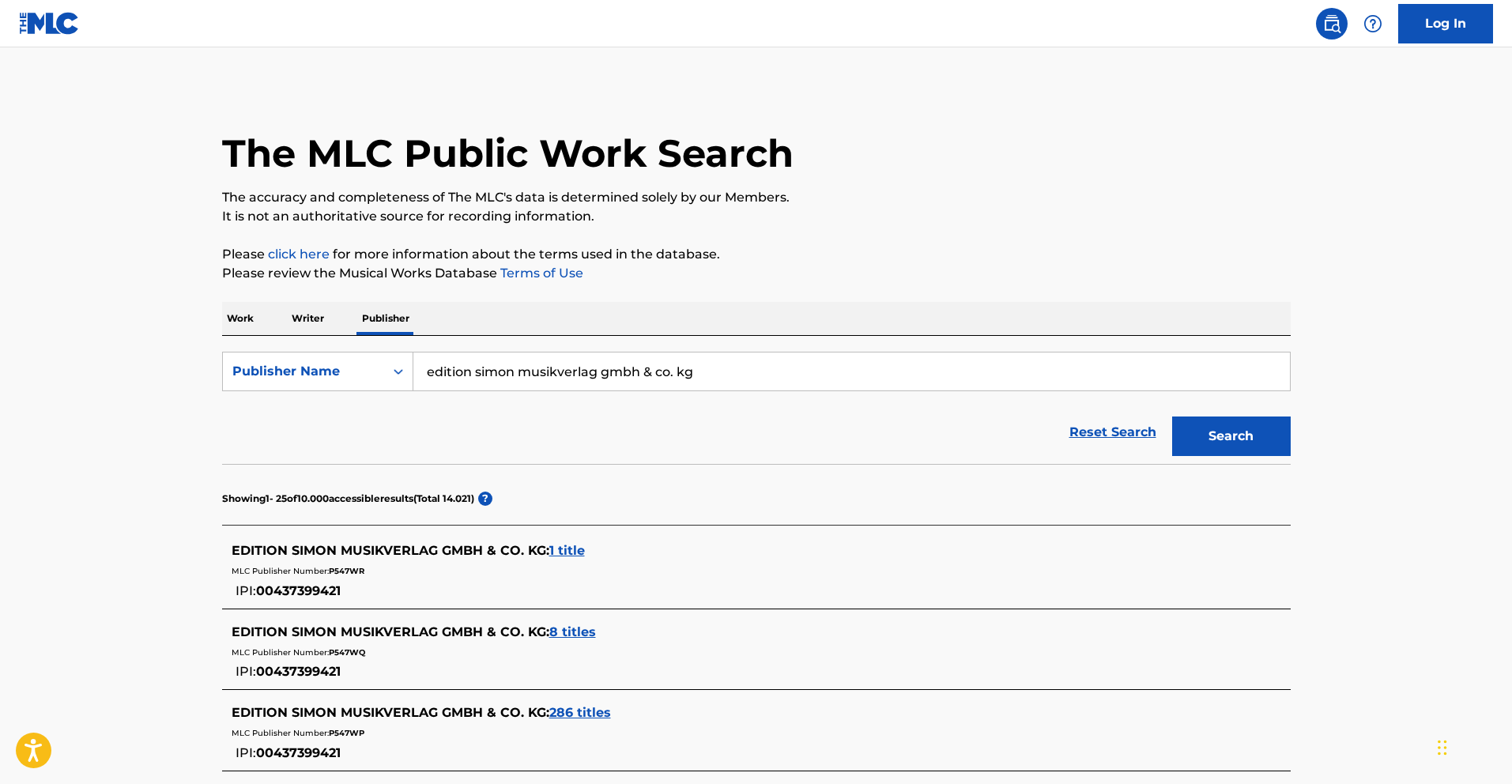
click at [532, 377] on input "edition simon musikverlag gmbh & co. kg" at bounding box center [852, 371] width 877 height 38
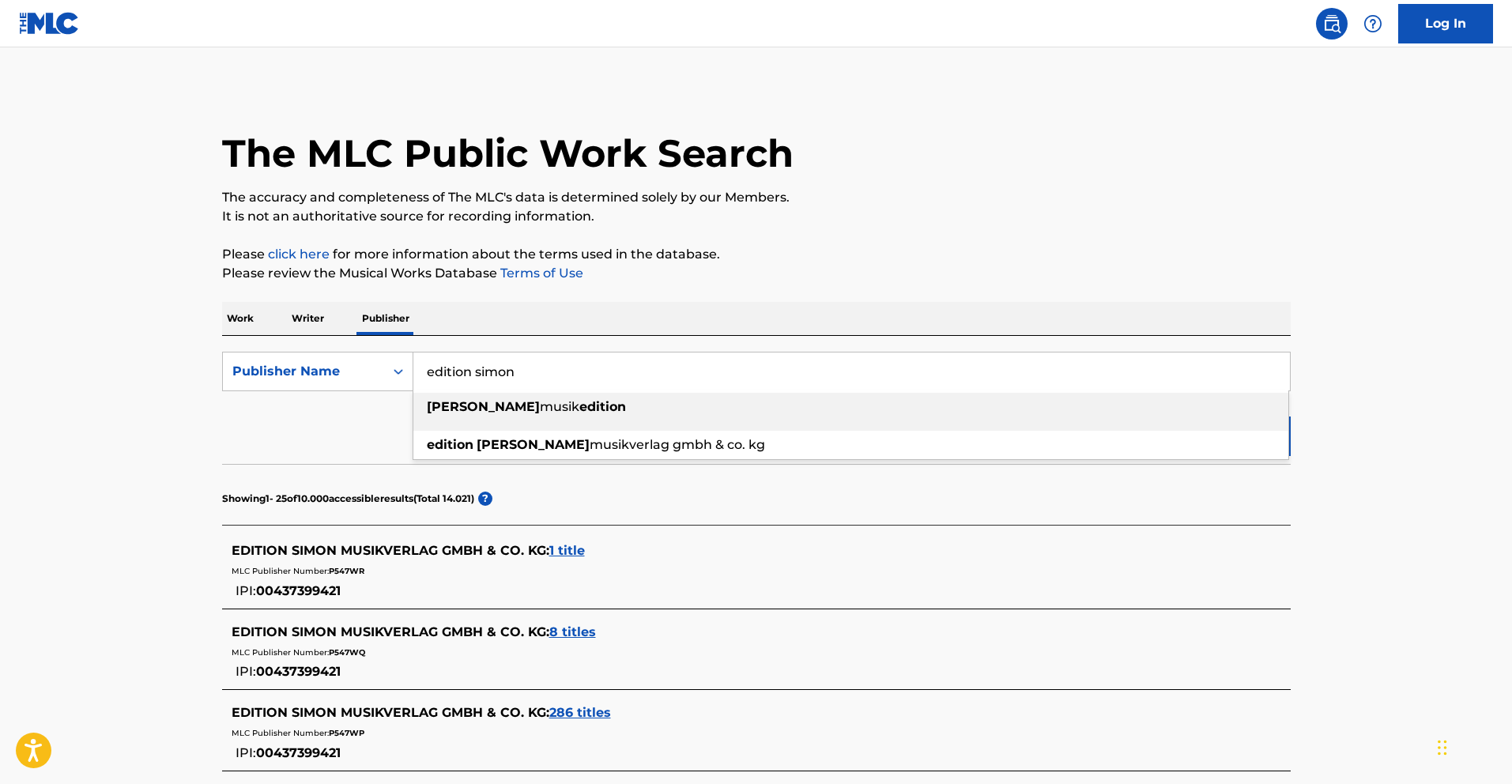
click at [580, 399] on strong "edition" at bounding box center [603, 407] width 47 height 15
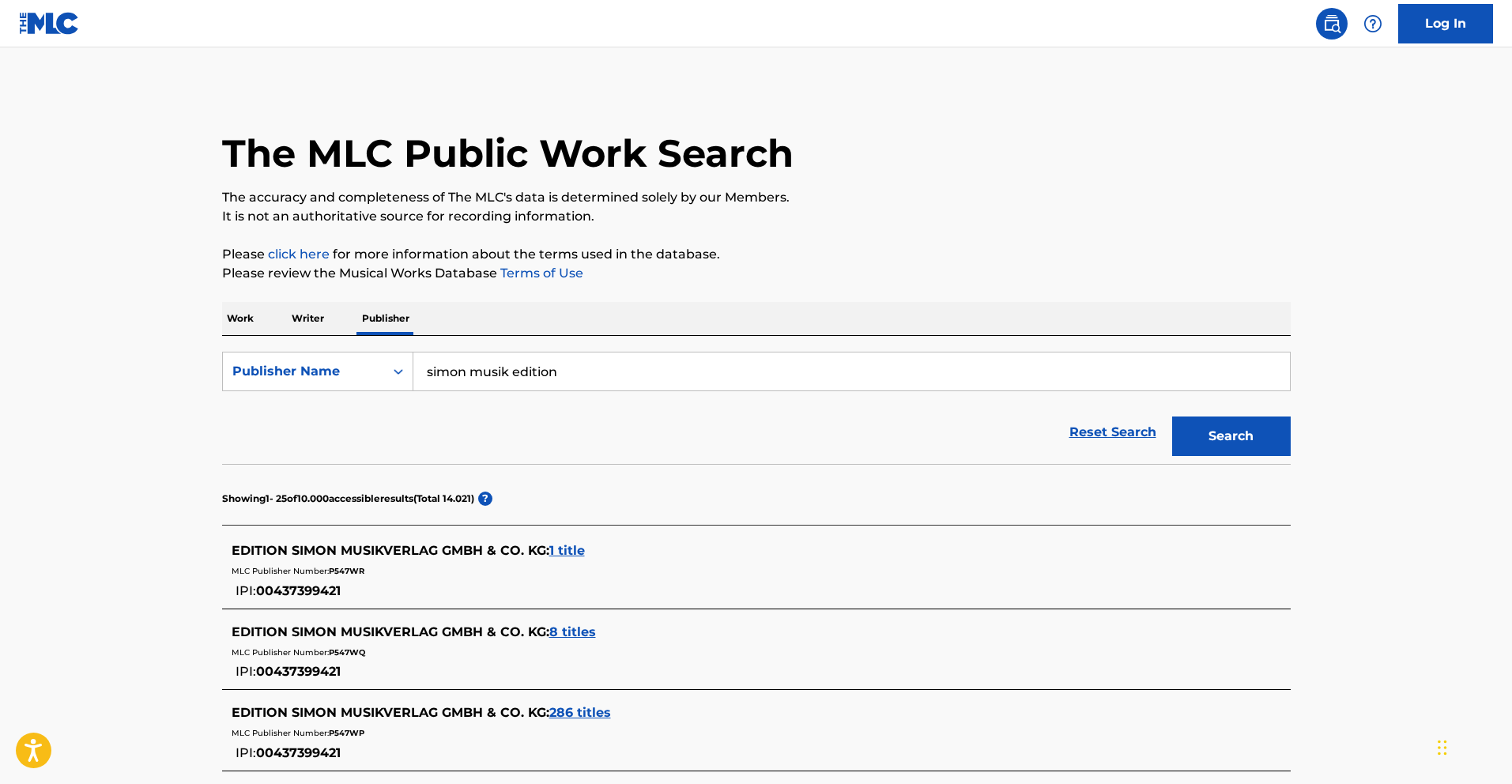
click at [1206, 436] on button "Search" at bounding box center [1231, 436] width 118 height 40
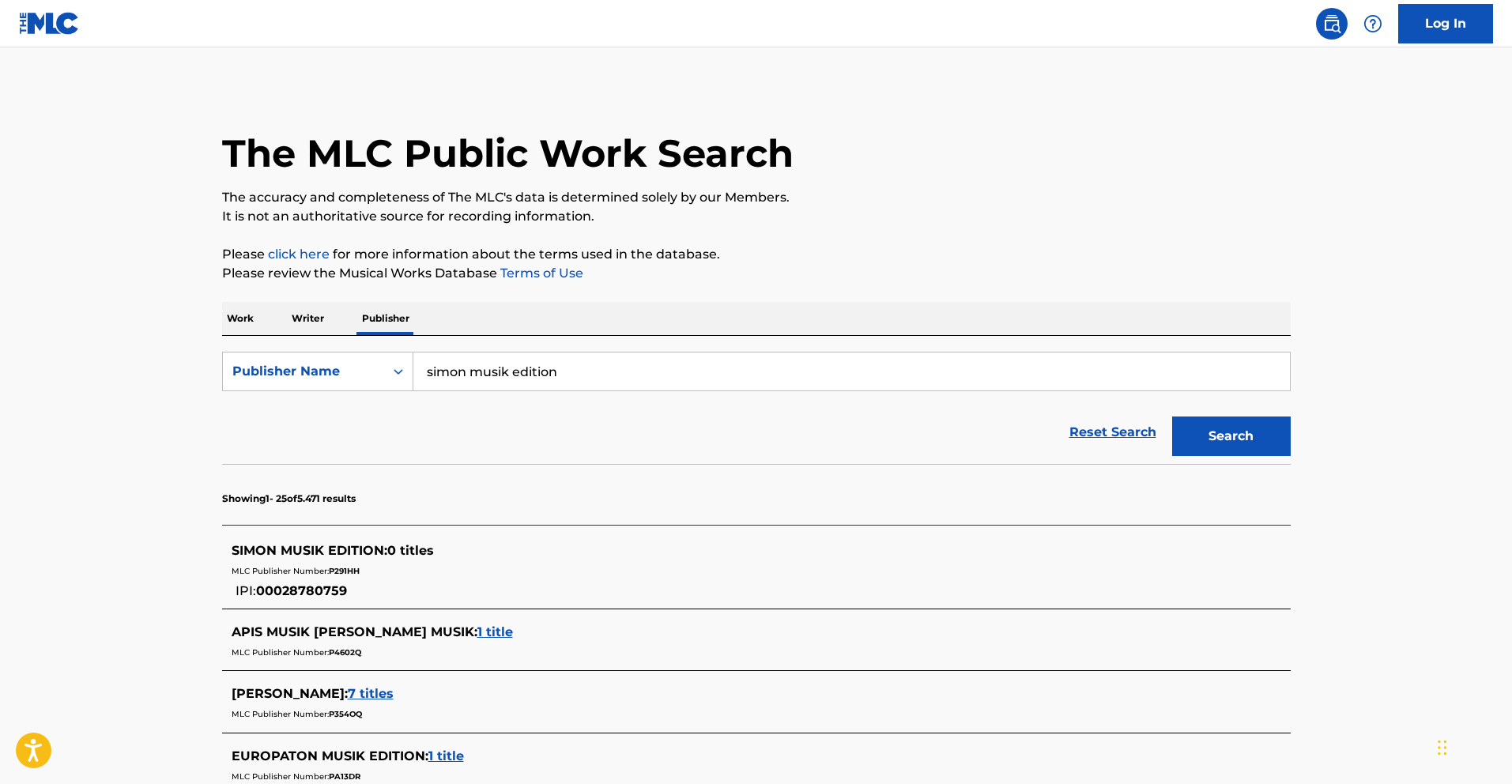
click at [590, 378] on input "simon musik edition" at bounding box center [852, 371] width 877 height 38
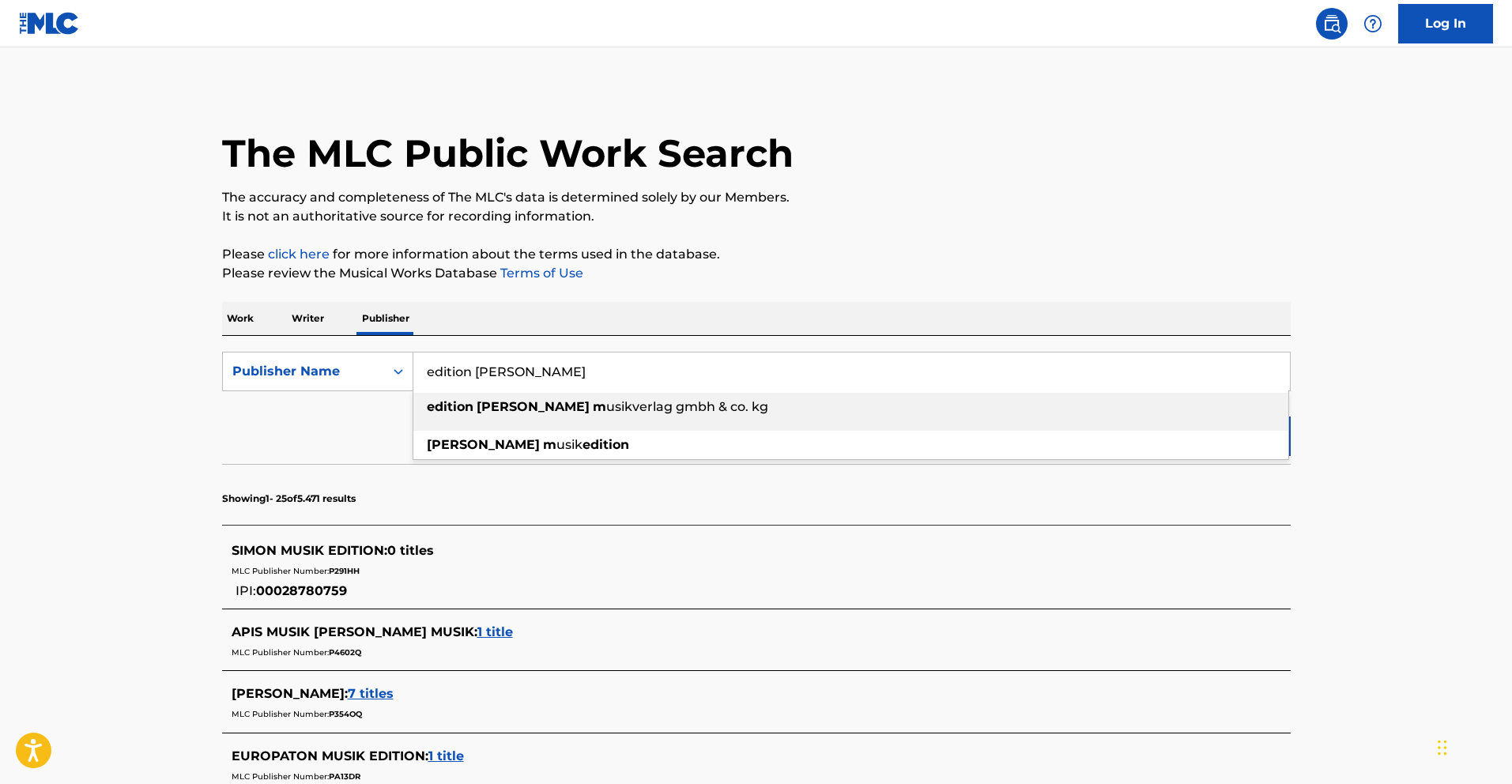
type input "edition [PERSON_NAME]"
drag, startPoint x: 846, startPoint y: 219, endPoint x: 850, endPoint y: 179, distance: 40.2
click at [846, 219] on p "It is not an authoritative source for recording information." at bounding box center [757, 217] width 1069 height 19
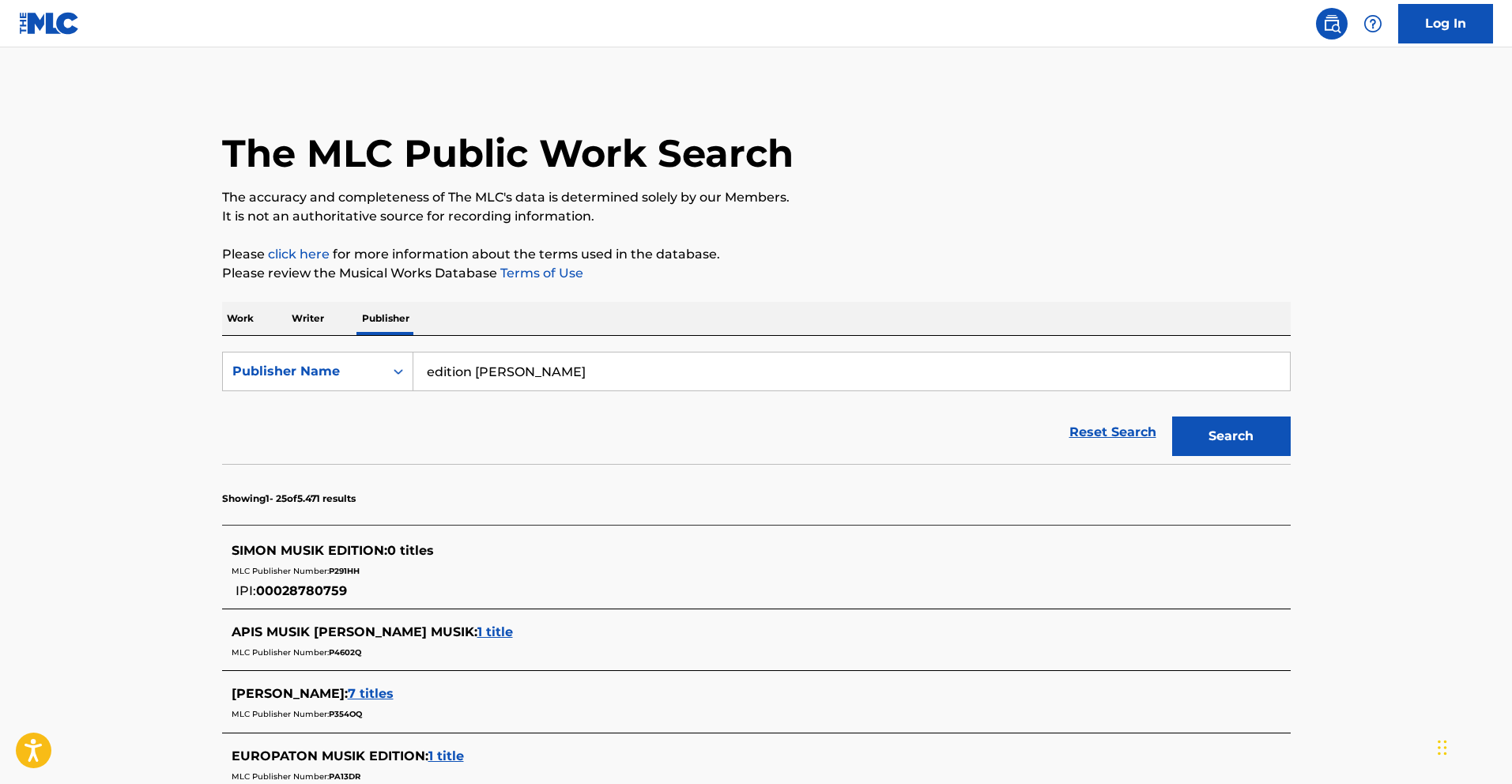
drag, startPoint x: 546, startPoint y: 384, endPoint x: 416, endPoint y: 377, distance: 130.2
click at [416, 377] on input "edition [PERSON_NAME]" at bounding box center [852, 371] width 877 height 38
click at [508, 362] on input "Search Form" at bounding box center [852, 371] width 877 height 38
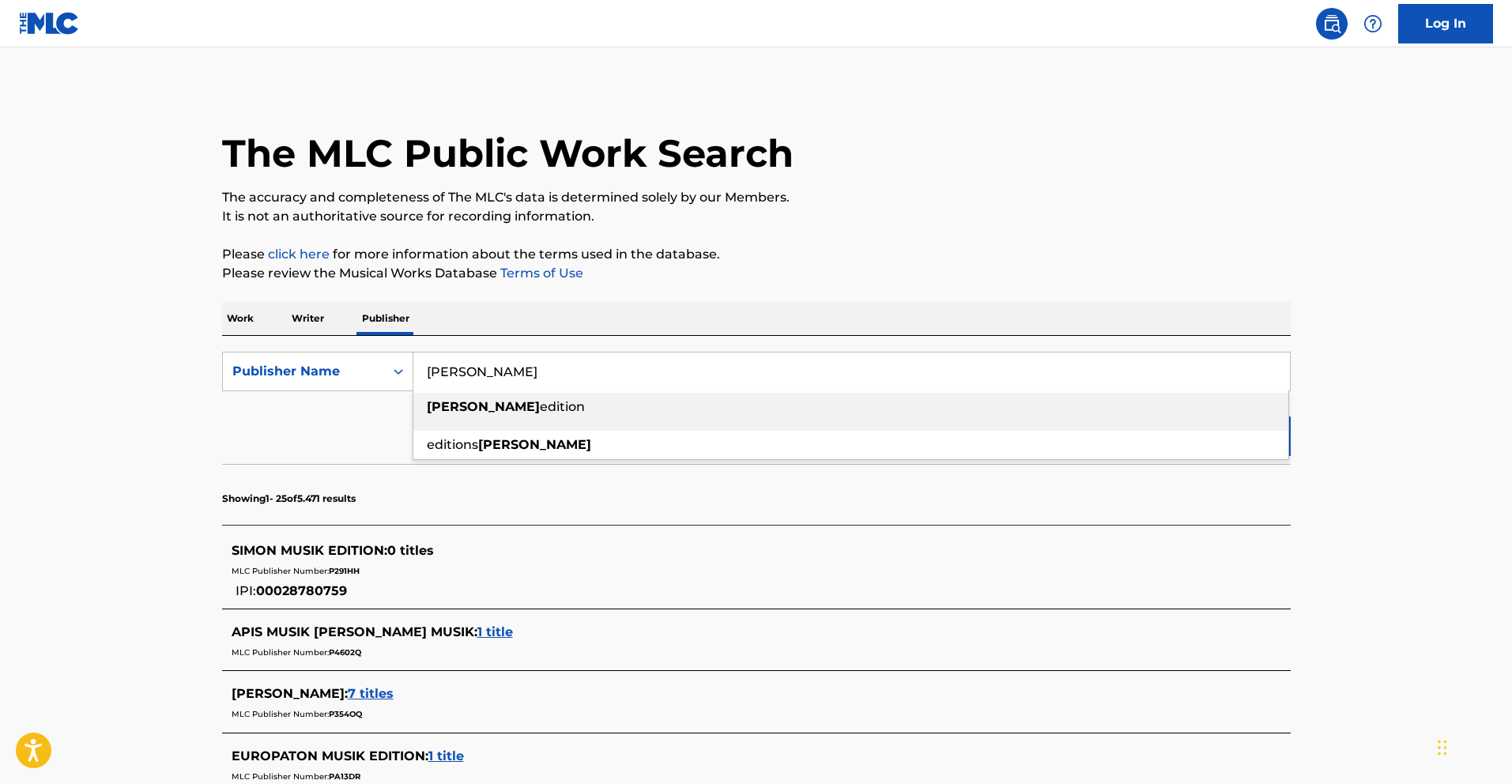
click at [498, 418] on div "[PERSON_NAME] edition" at bounding box center [851, 407] width 875 height 28
type input "[PERSON_NAME] edition"
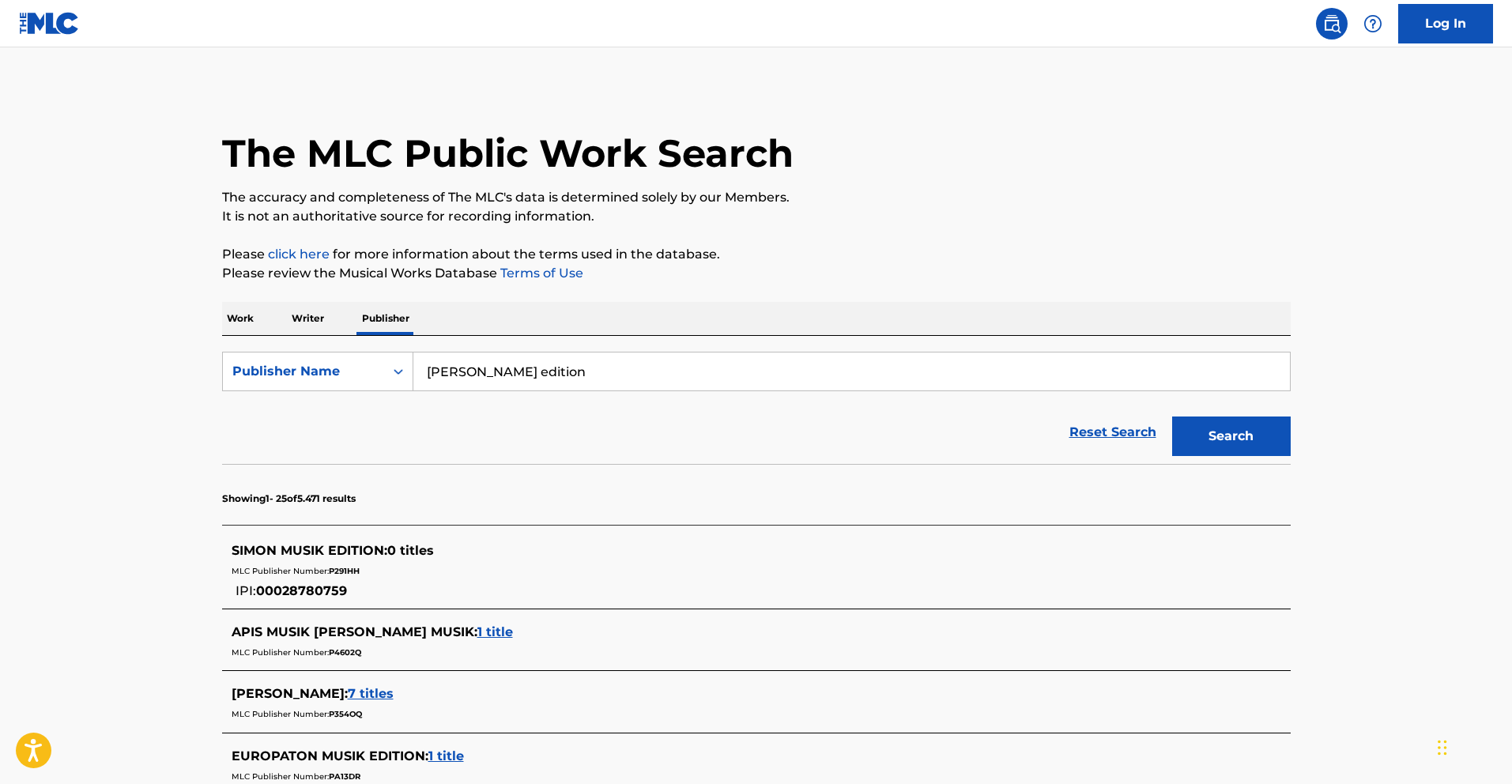
click at [1209, 436] on button "Search" at bounding box center [1231, 436] width 118 height 40
click at [414, 549] on span "247 titles" at bounding box center [438, 550] width 61 height 15
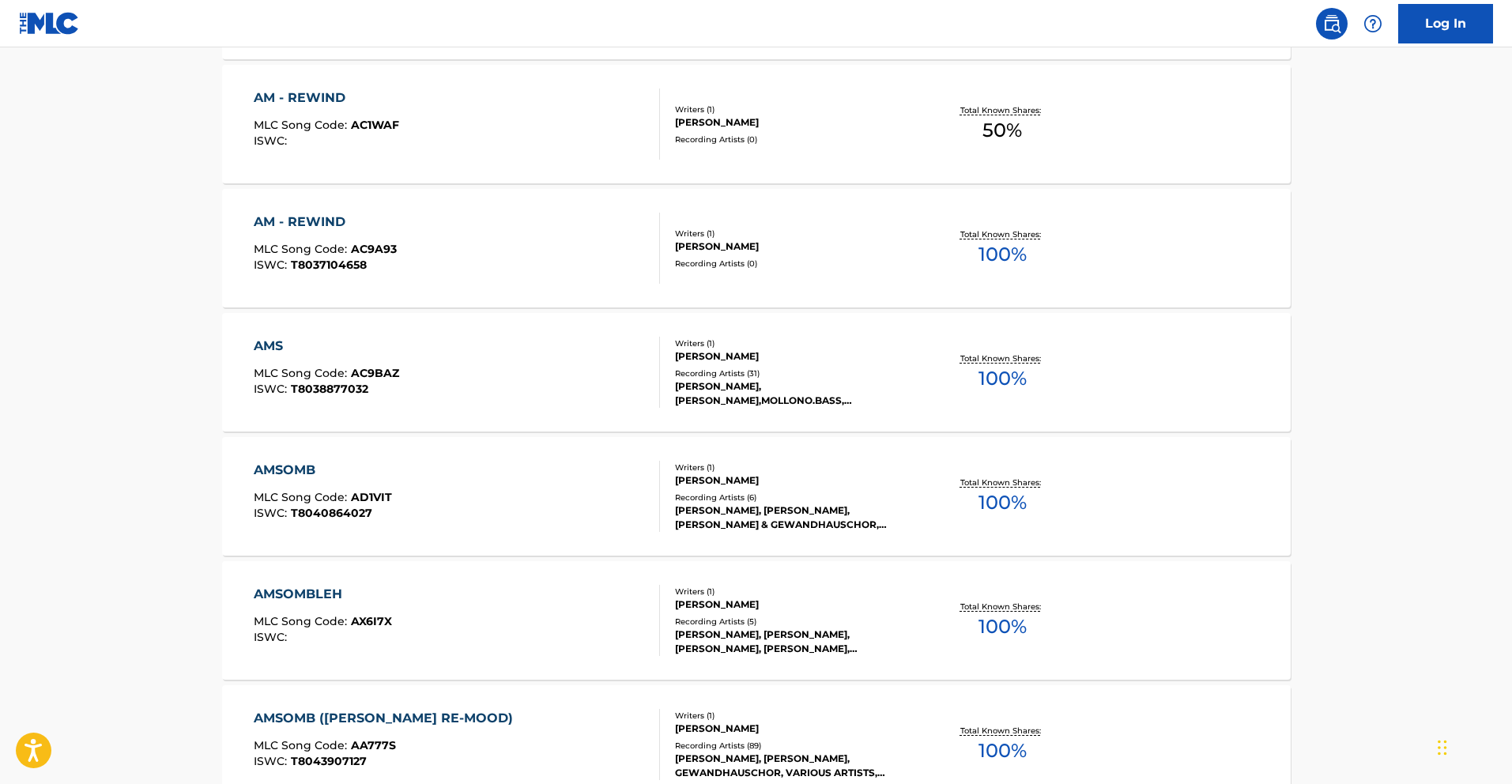
scroll to position [1214, 0]
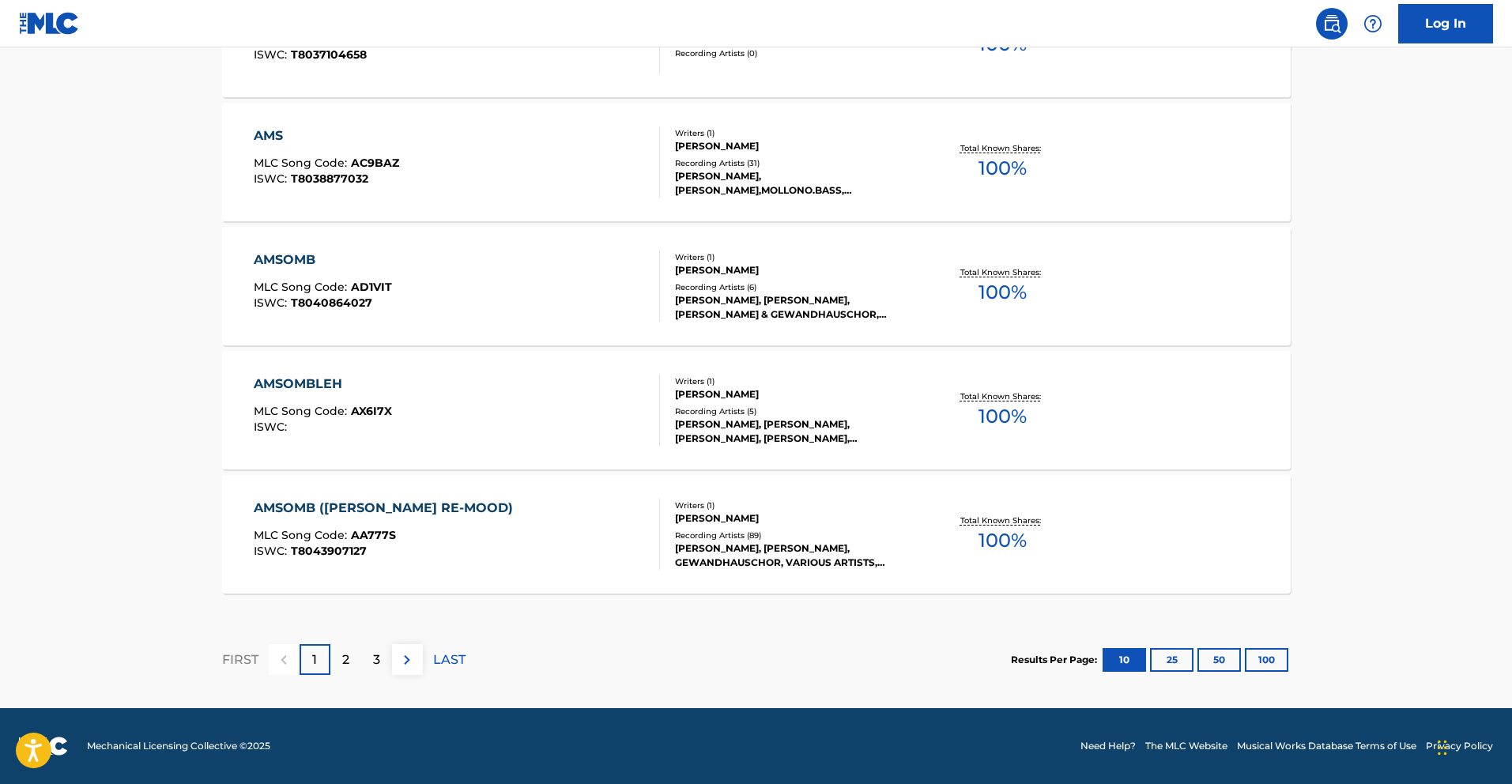
click at [1262, 661] on button "100" at bounding box center [1266, 660] width 43 height 24
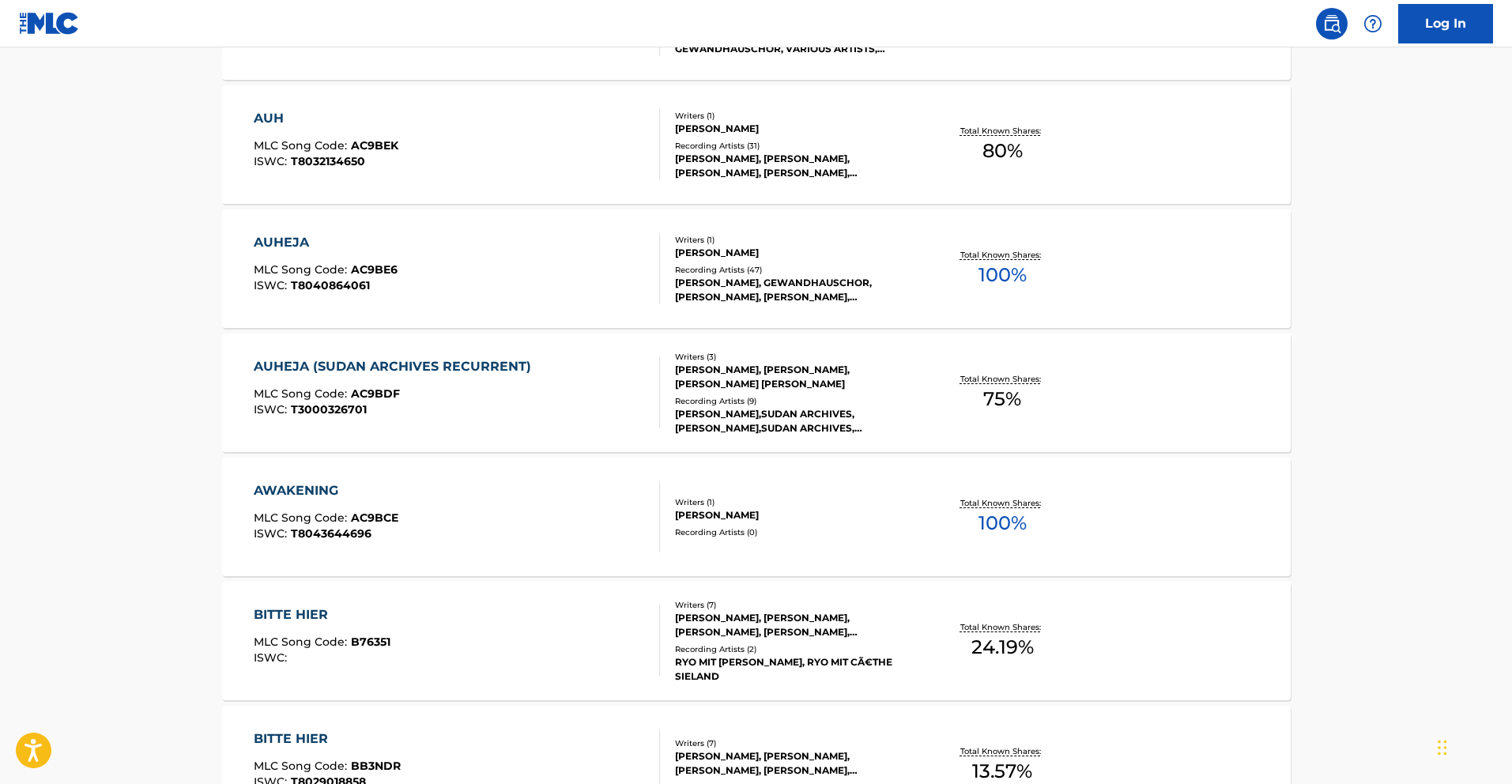
scroll to position [2001, 0]
